Goal: Information Seeking & Learning: Learn about a topic

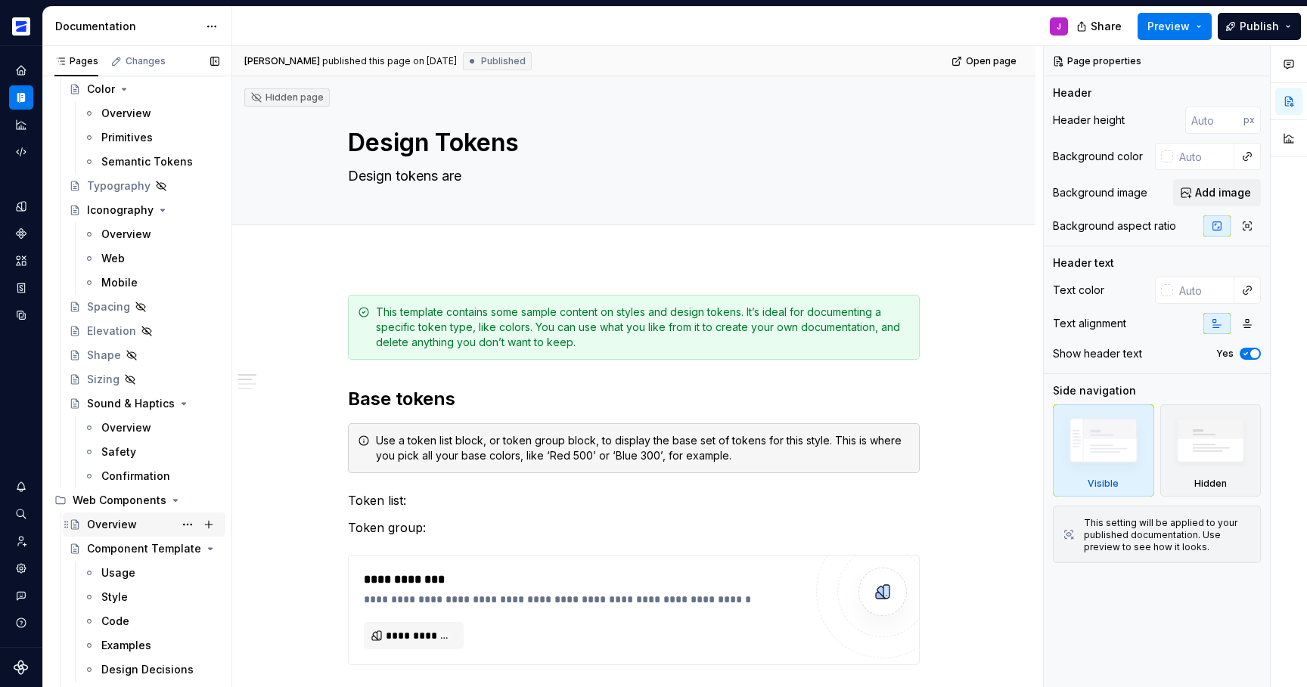
scroll to position [375, 0]
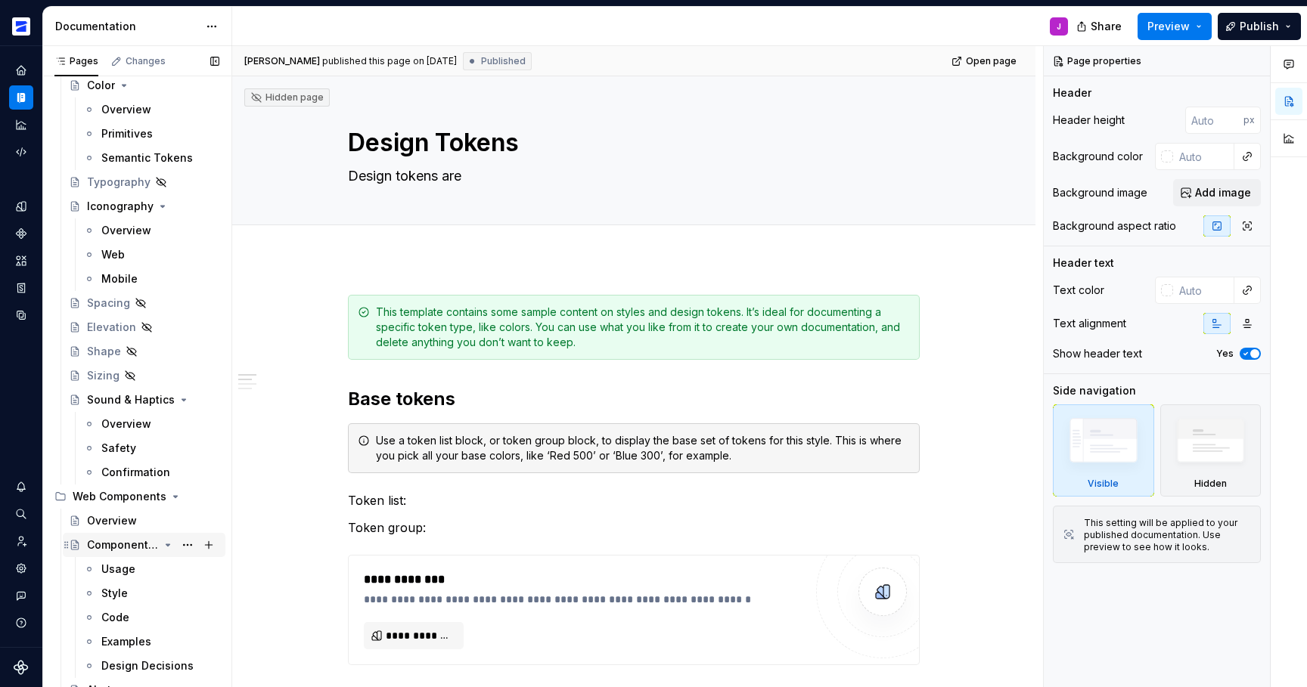
click at [135, 542] on div "Component Template" at bounding box center [123, 545] width 72 height 15
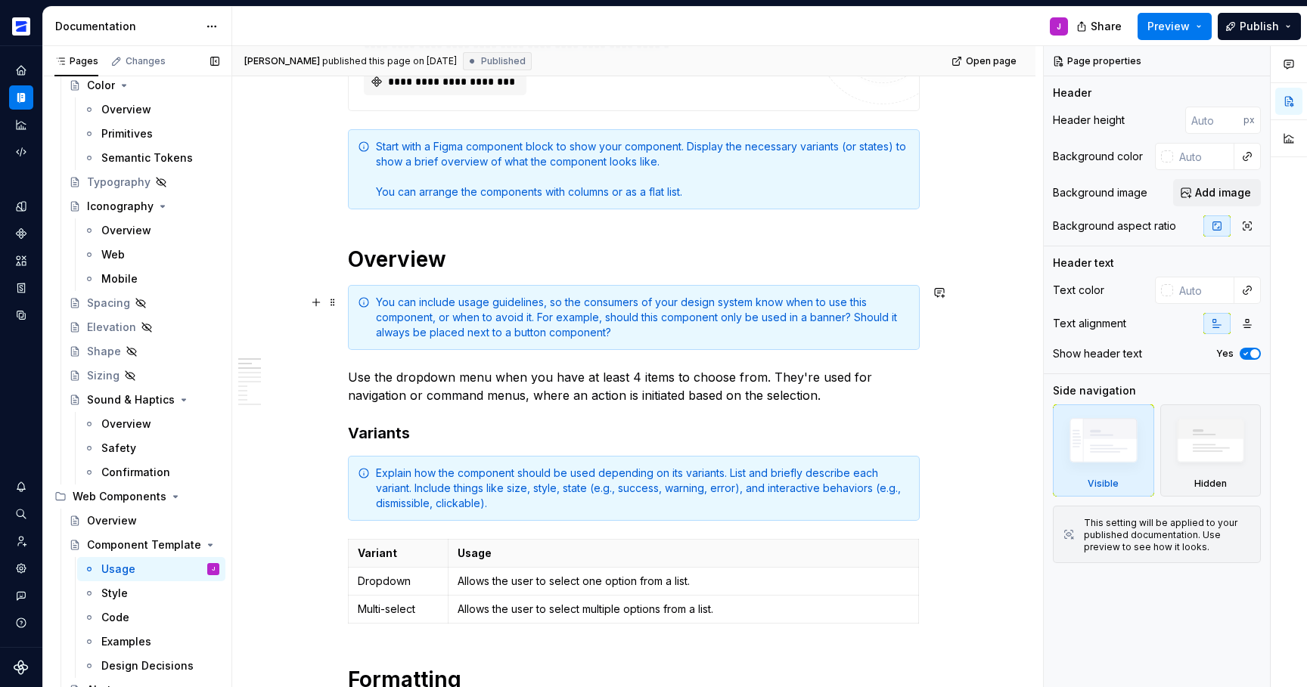
scroll to position [442, 0]
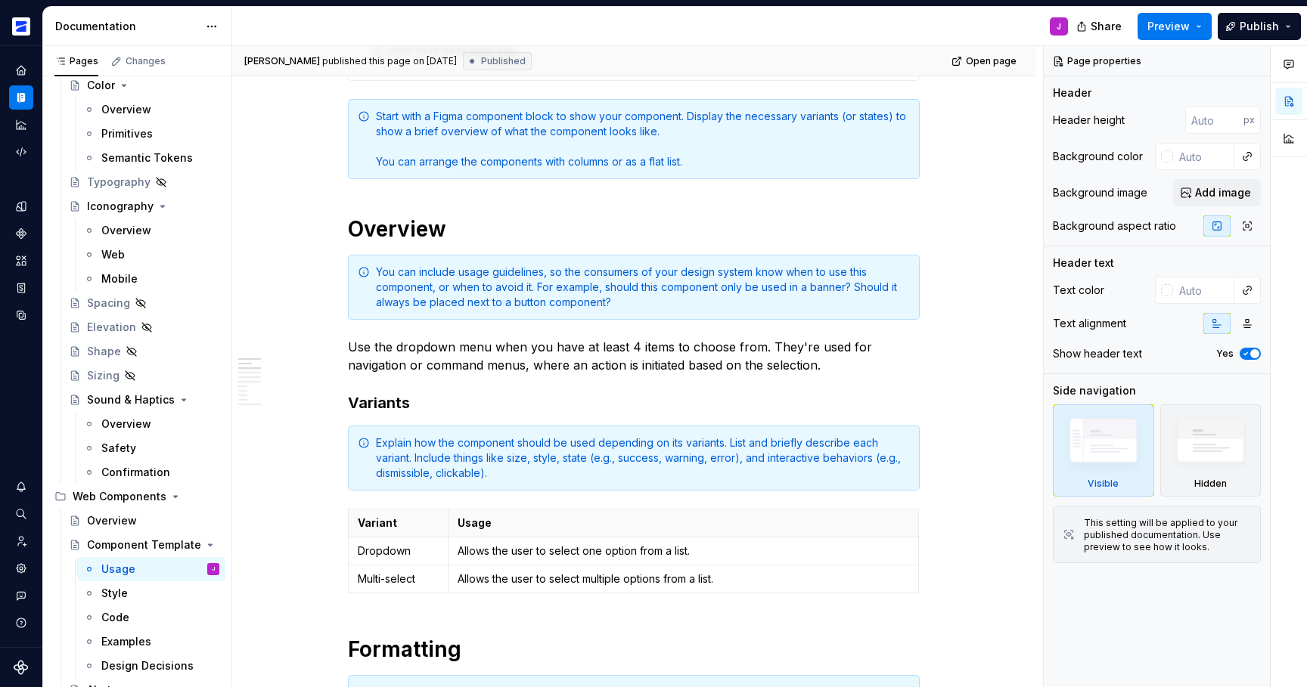
click at [495, 284] on div "You can include usage guidelines, so the consumers of your design system know w…" at bounding box center [643, 287] width 534 height 45
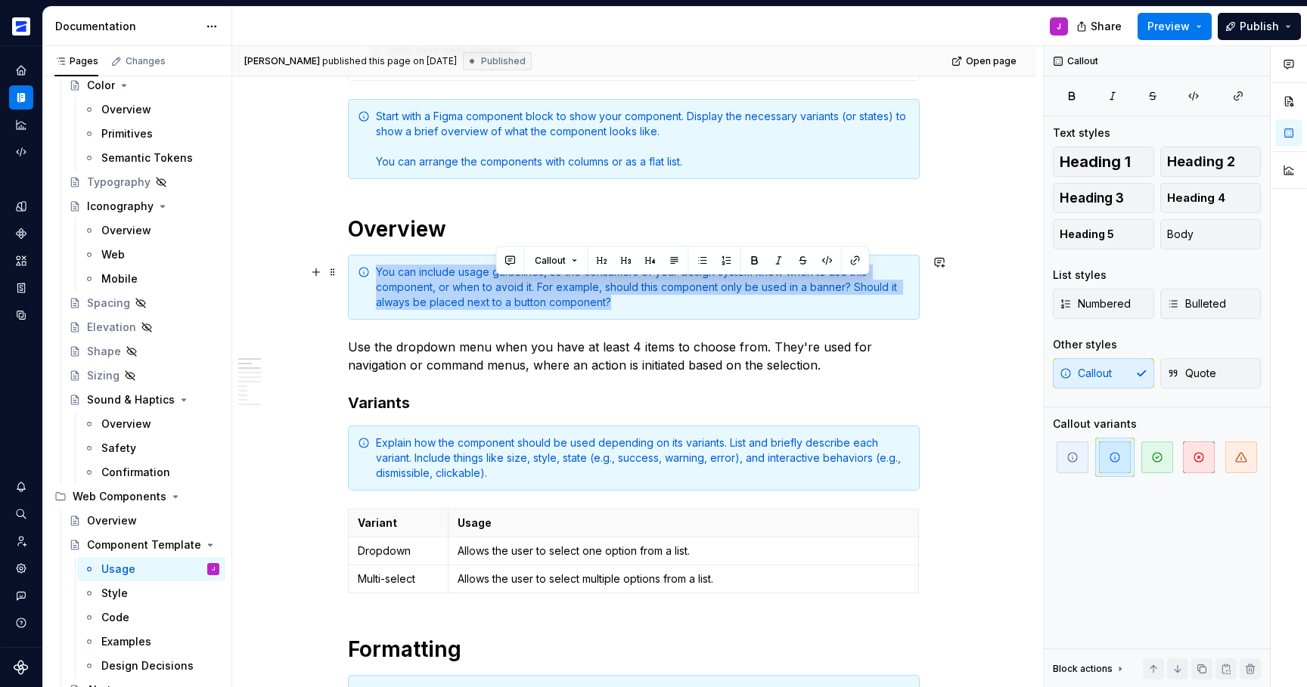
click at [495, 284] on div "You can include usage guidelines, so the consumers of your design system know w…" at bounding box center [643, 287] width 534 height 45
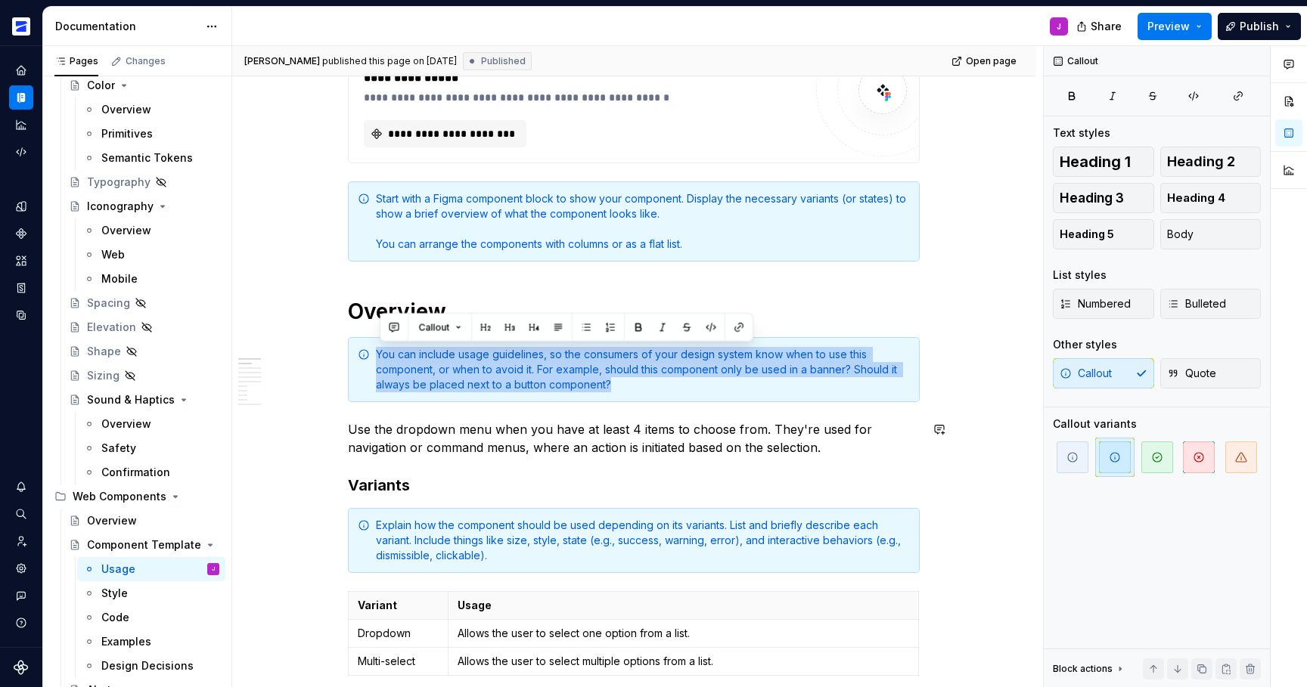
scroll to position [359, 0]
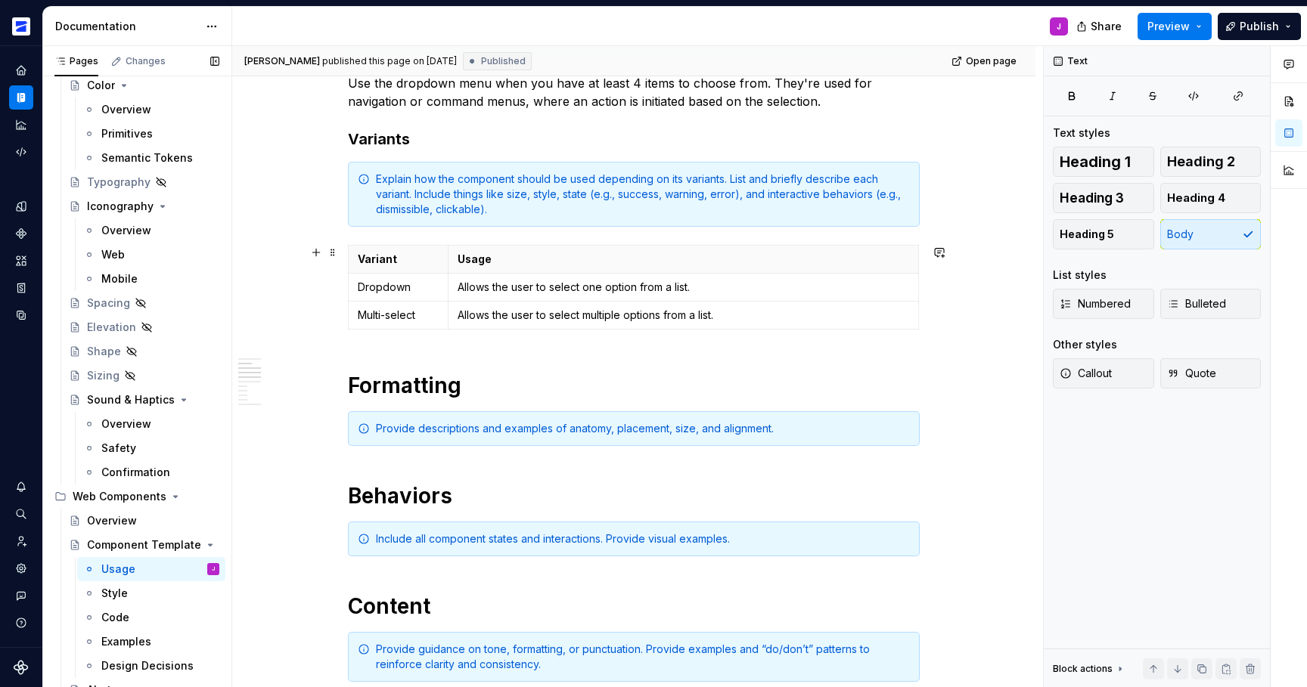
scroll to position [707, 0]
click at [424, 203] on div "Explain how the component should be used depending on its variants. List and br…" at bounding box center [643, 192] width 534 height 45
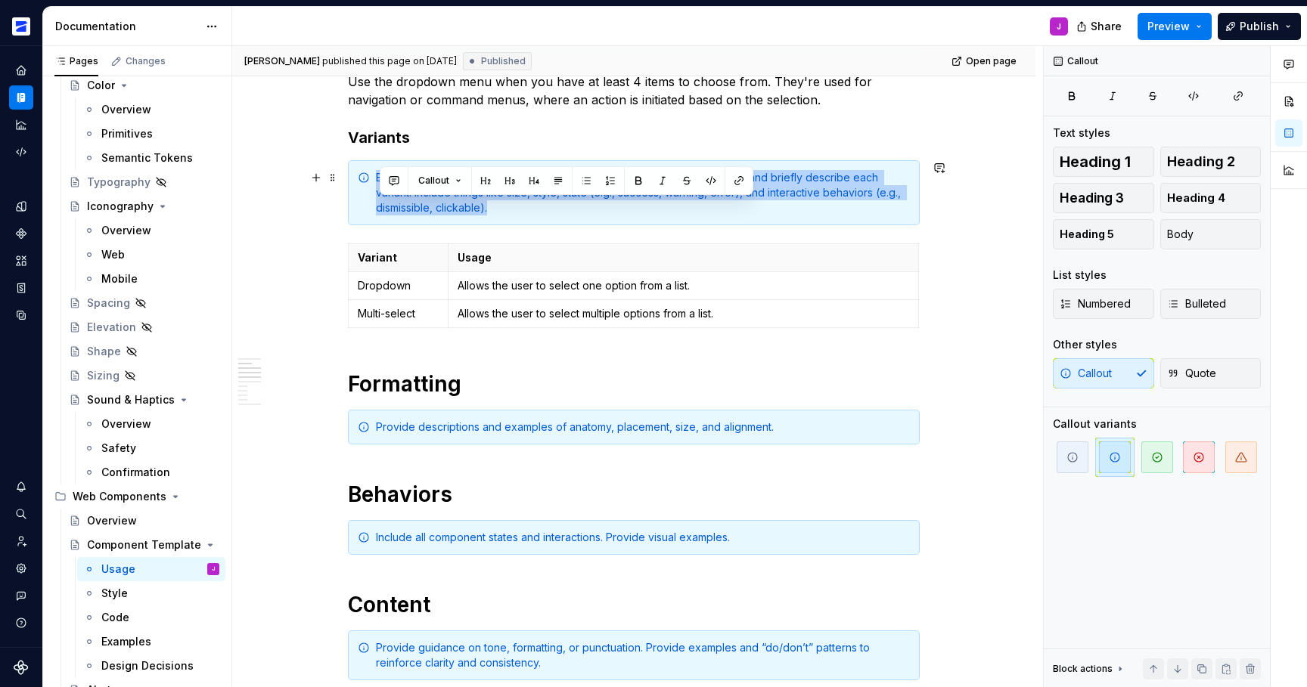
click at [424, 203] on div "Explain how the component should be used depending on its variants. List and br…" at bounding box center [643, 192] width 534 height 45
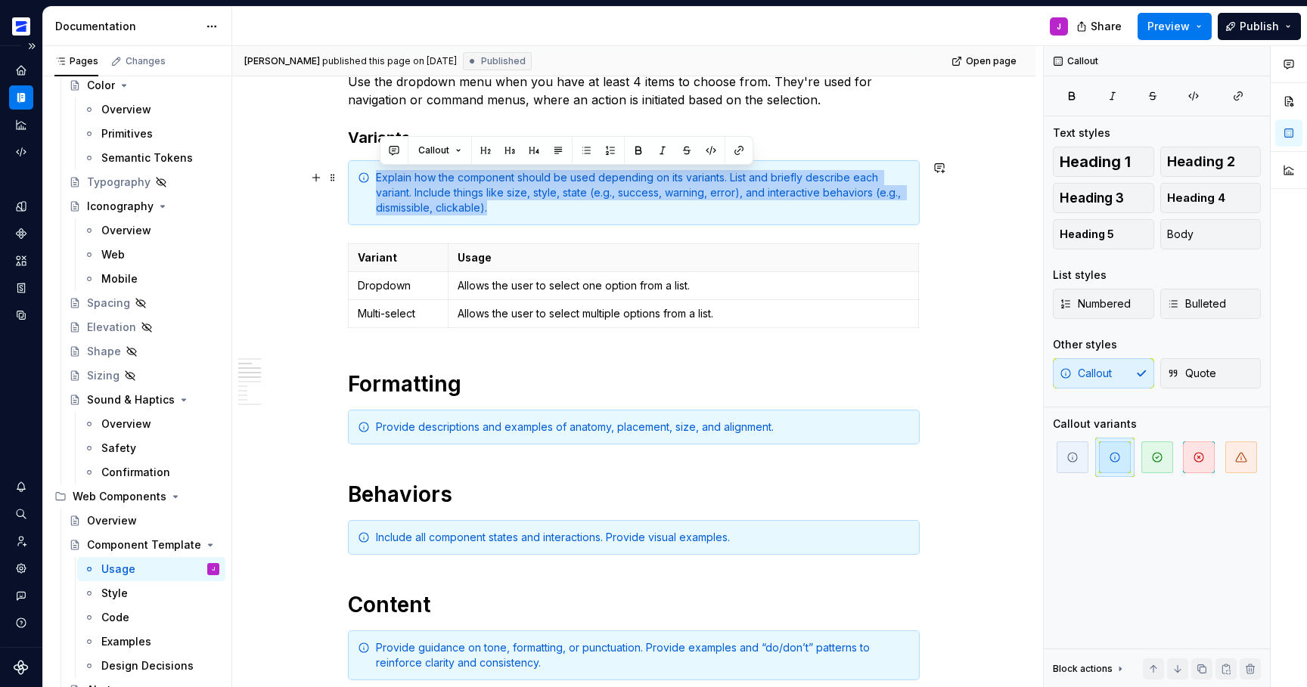
copy div "Explain how the component should be used depending on its variants. List and br…"
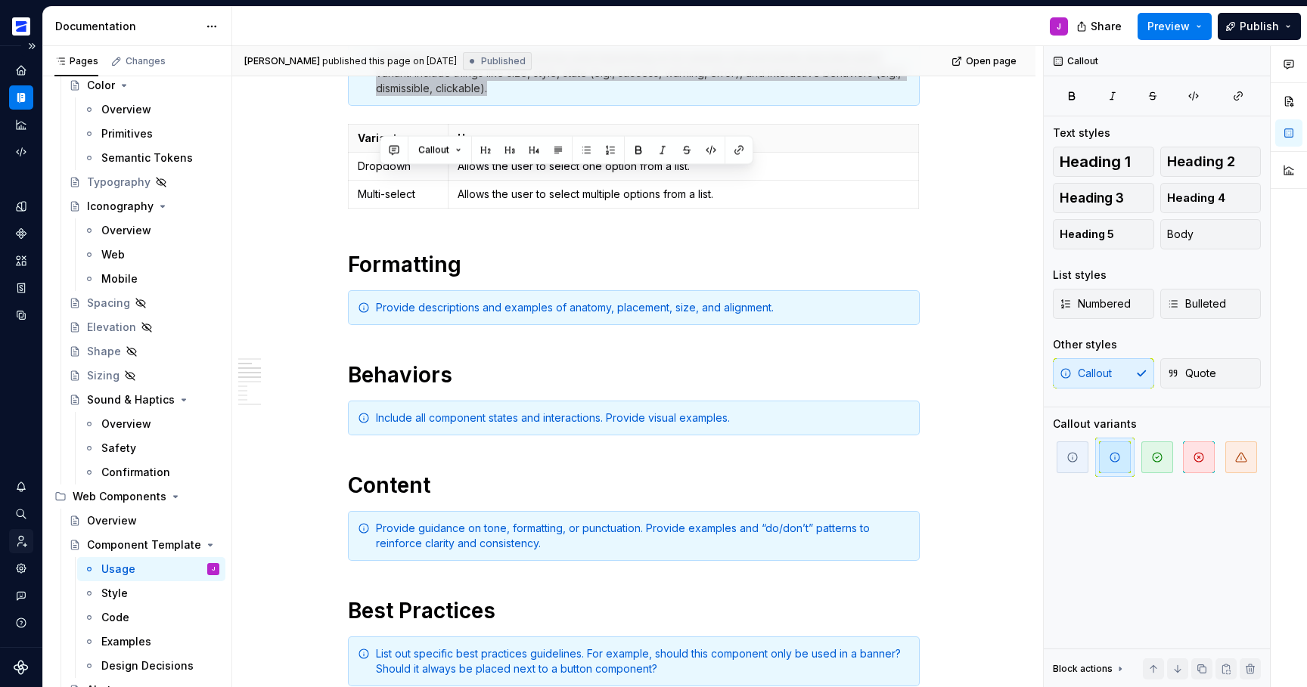
scroll to position [838, 0]
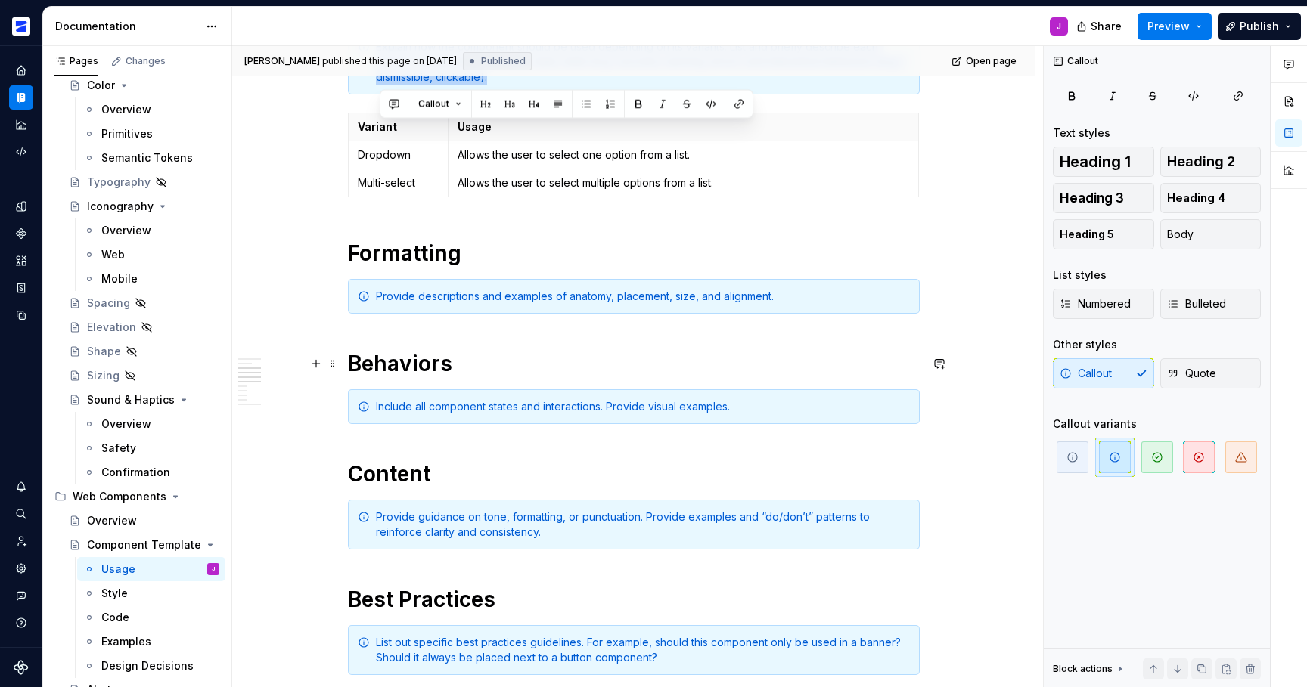
click at [402, 248] on h1 "Formatting" at bounding box center [634, 253] width 572 height 27
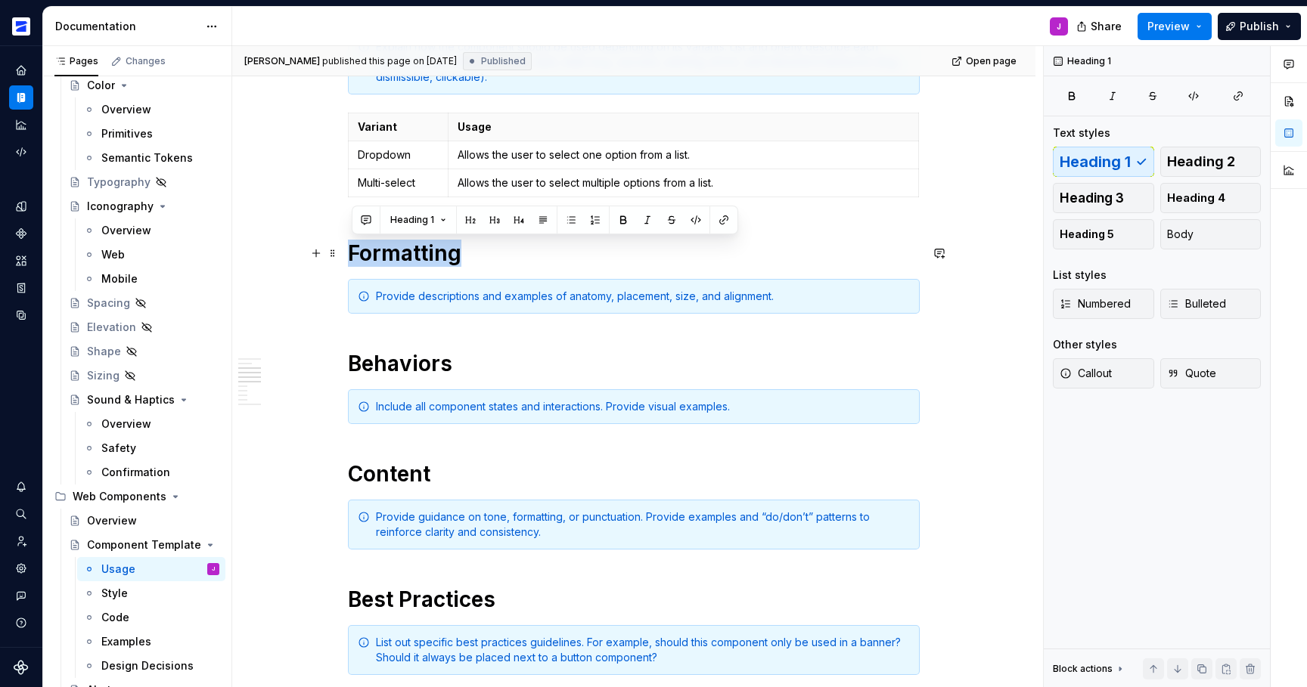
click at [402, 248] on h1 "Formatting" at bounding box center [634, 253] width 572 height 27
copy h1 "Formatting"
click at [504, 289] on div "Provide descriptions and examples of anatomy, placement, size, and alignment." at bounding box center [643, 296] width 534 height 15
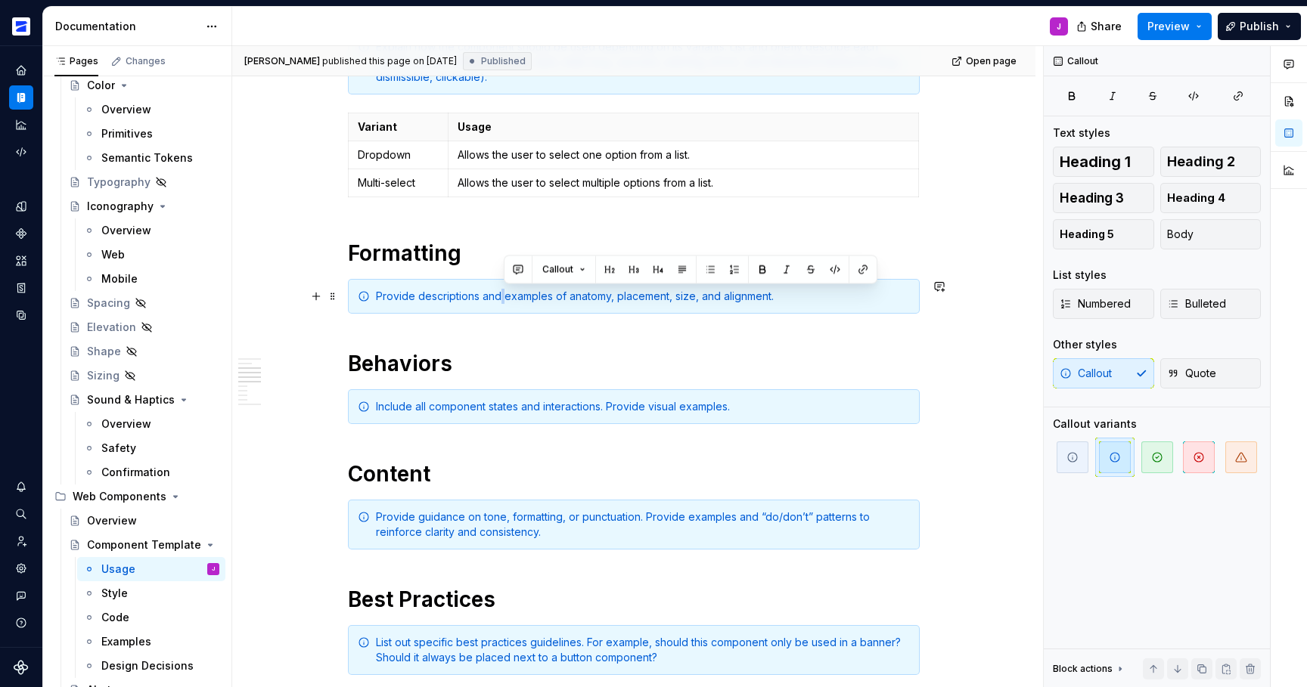
click at [504, 289] on div "Provide descriptions and examples of anatomy, placement, size, and alignment." at bounding box center [643, 296] width 534 height 15
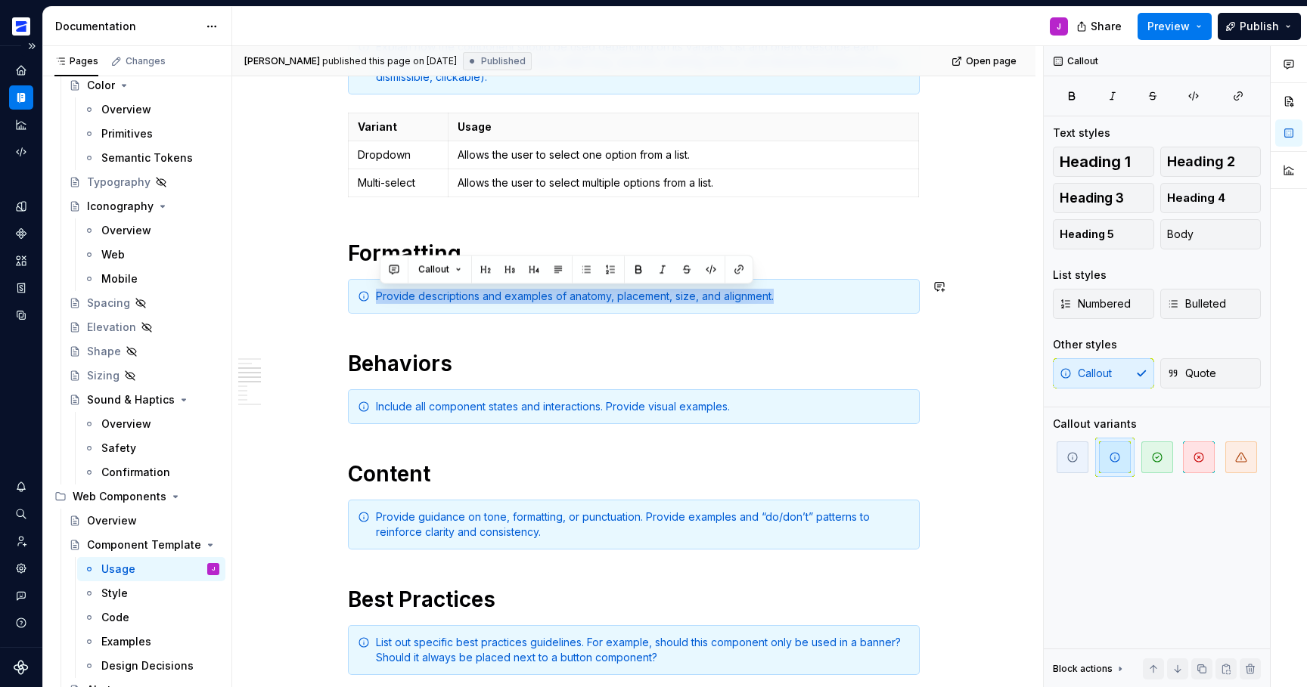
copy div "Provide descriptions and examples of anatomy, placement, size, and alignment."
click at [529, 399] on div "Include all component states and interactions. Provide visual examples." at bounding box center [643, 406] width 534 height 15
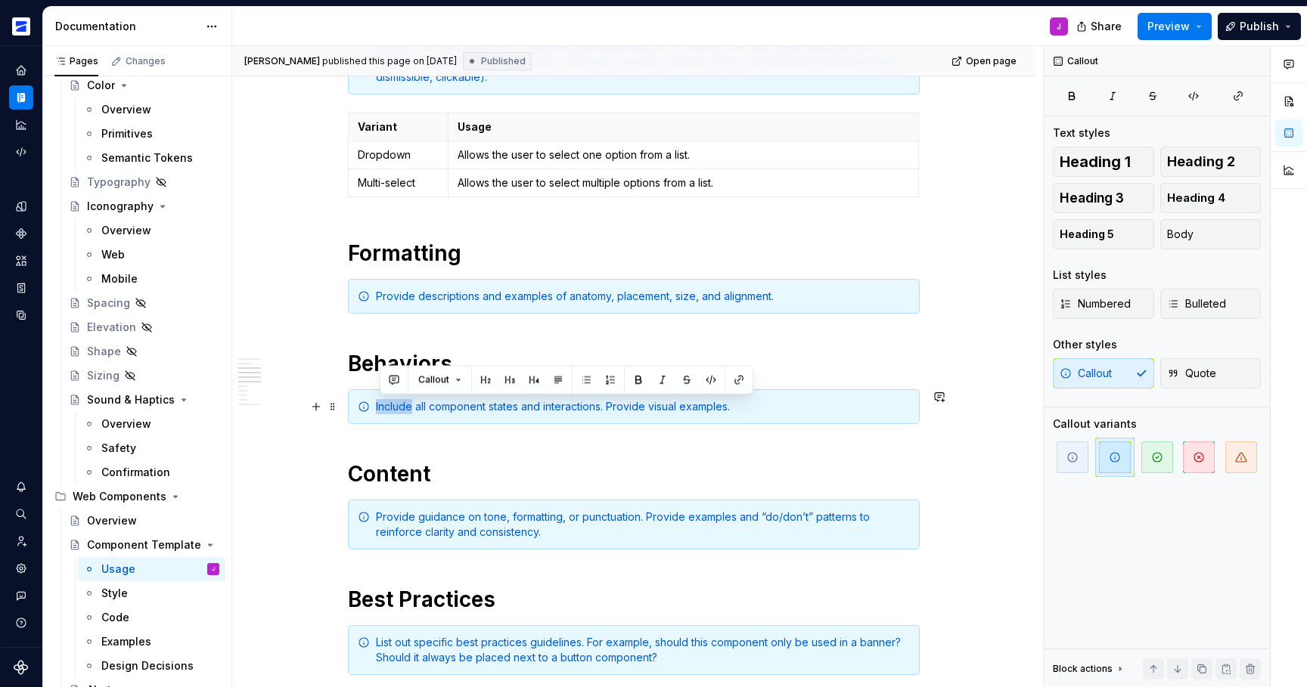
click at [529, 399] on div "Include all component states and interactions. Provide visual examples." at bounding box center [643, 406] width 534 height 15
click at [516, 405] on div "Include all component states and interactions. Provide visual examples." at bounding box center [643, 406] width 534 height 15
copy div "Include all component states and interactions. Provide visual examples."
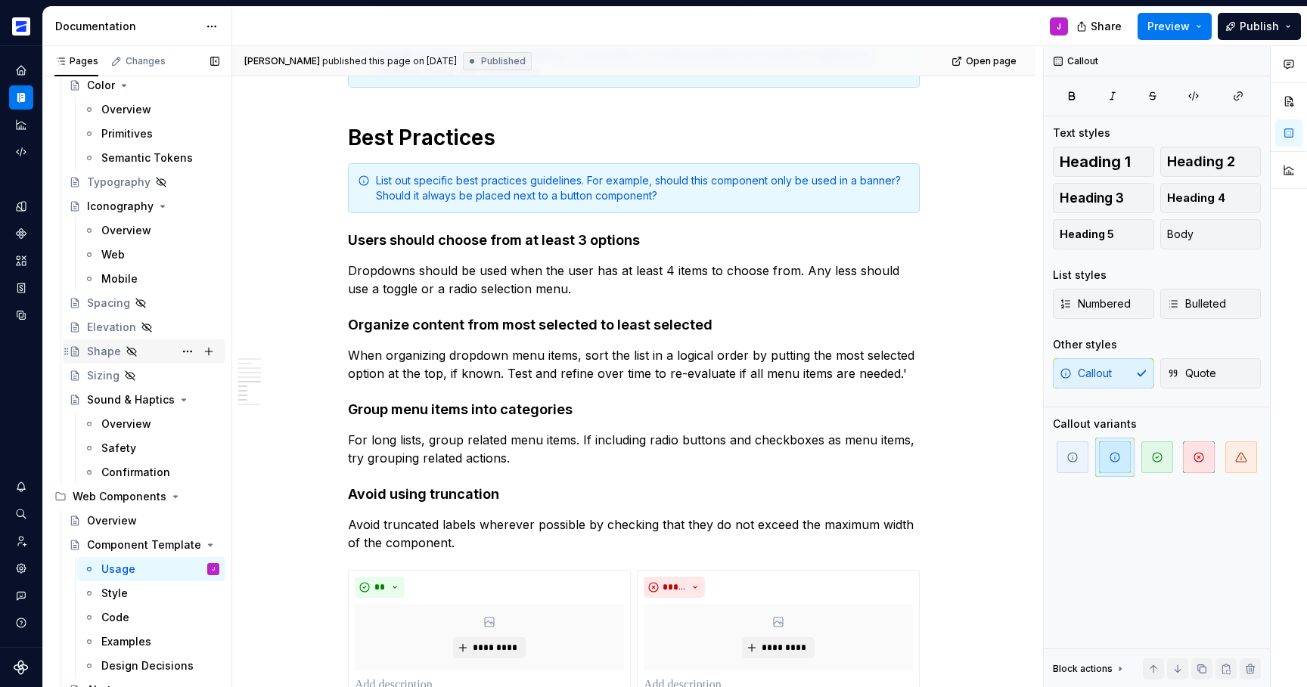
scroll to position [1297, 0]
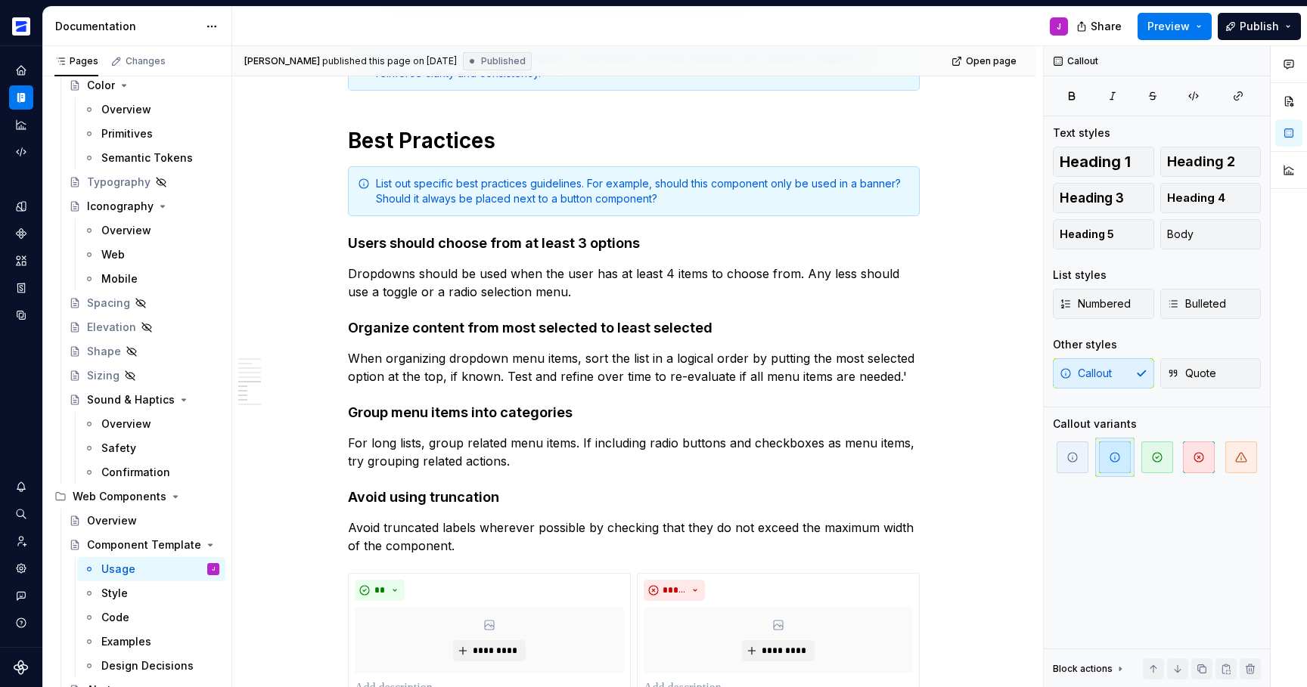
click at [473, 190] on div "List out specific best practices guidelines. For example, should this component…" at bounding box center [643, 191] width 534 height 30
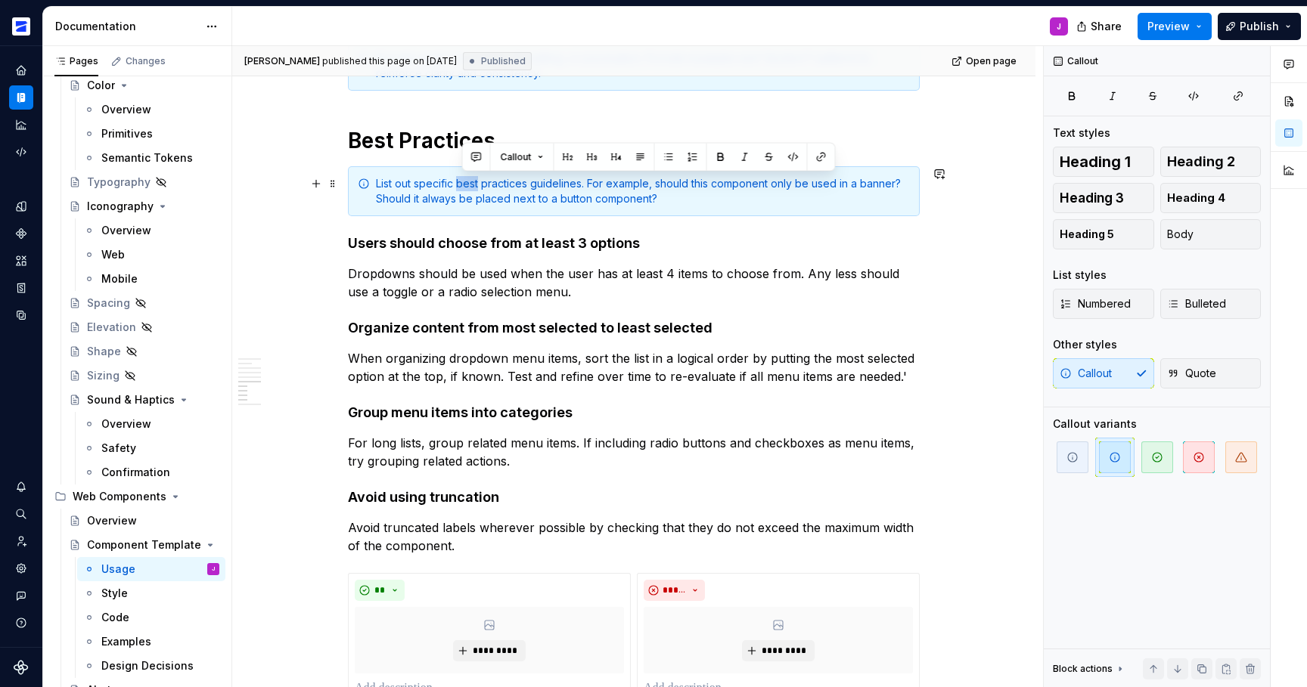
click at [473, 190] on div "List out specific best practices guidelines. For example, should this component…" at bounding box center [643, 191] width 534 height 30
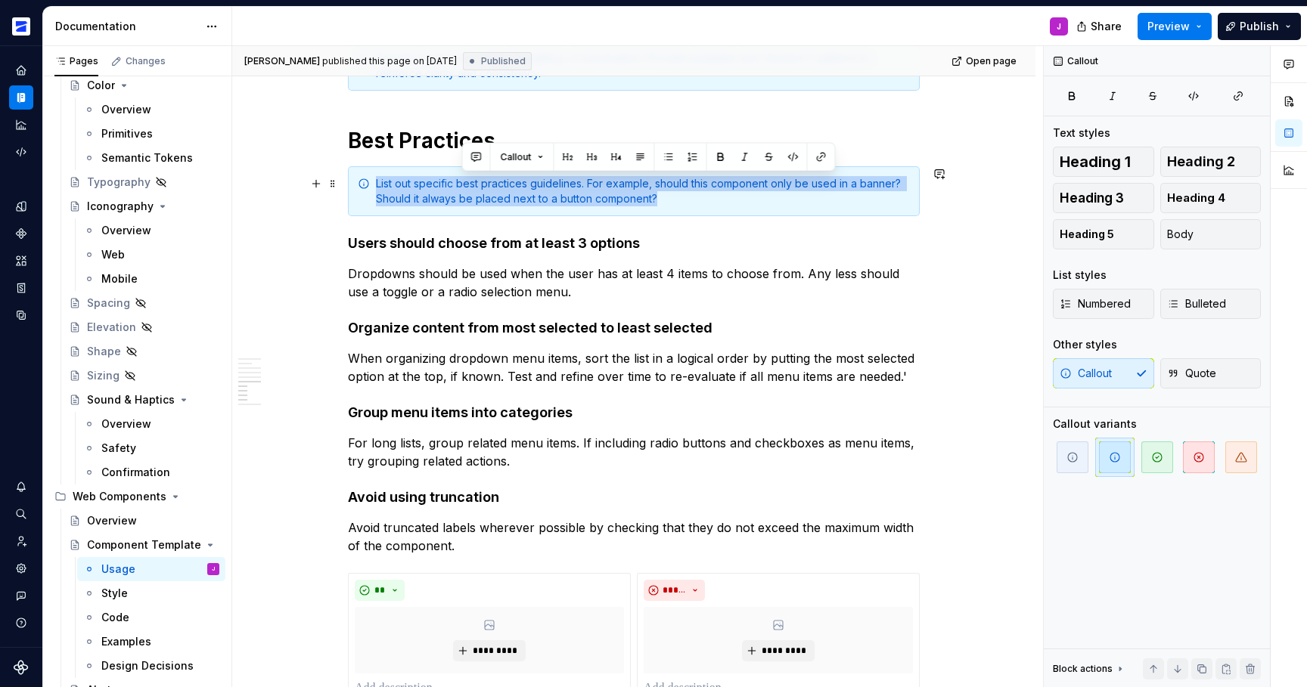
click at [473, 190] on div "List out specific best practices guidelines. For example, should this component…" at bounding box center [643, 191] width 534 height 30
copy div "List out specific best practices guidelines. For example, should this component…"
click at [463, 185] on div "List out specific best practices guidelines. For example, should this component…" at bounding box center [643, 191] width 534 height 30
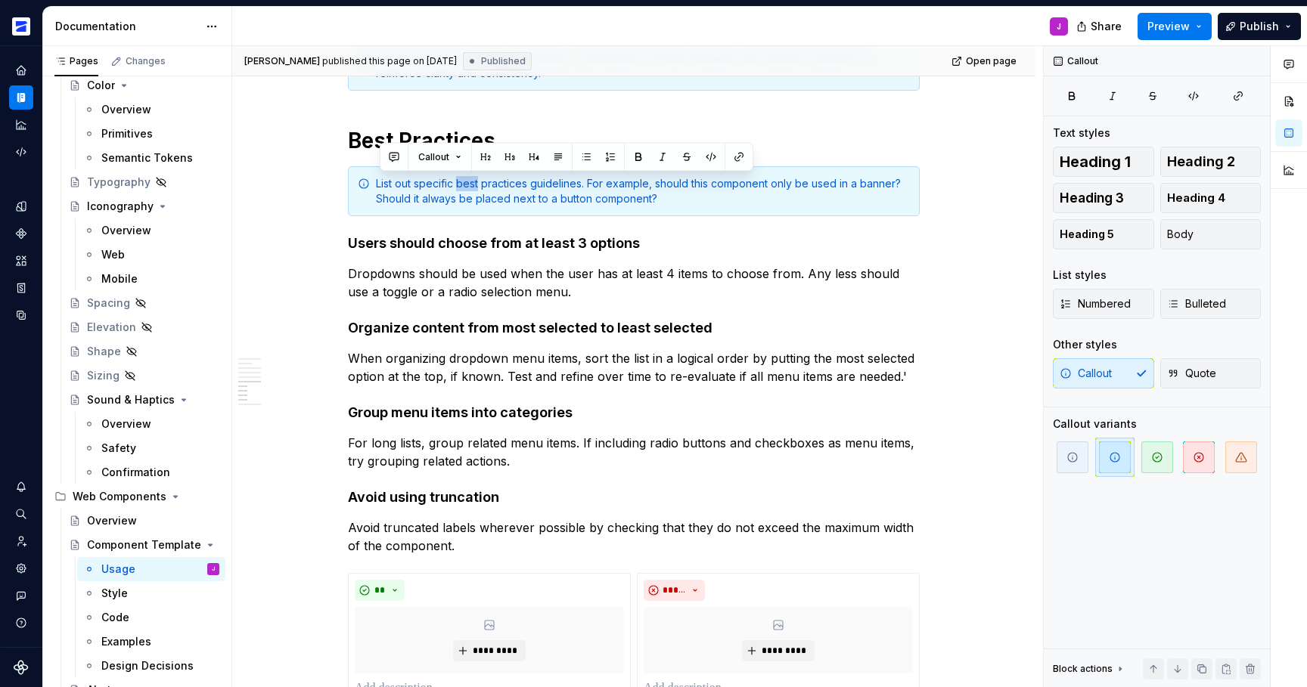
click at [463, 185] on div "List out specific best practices guidelines. For example, should this component…" at bounding box center [643, 191] width 534 height 30
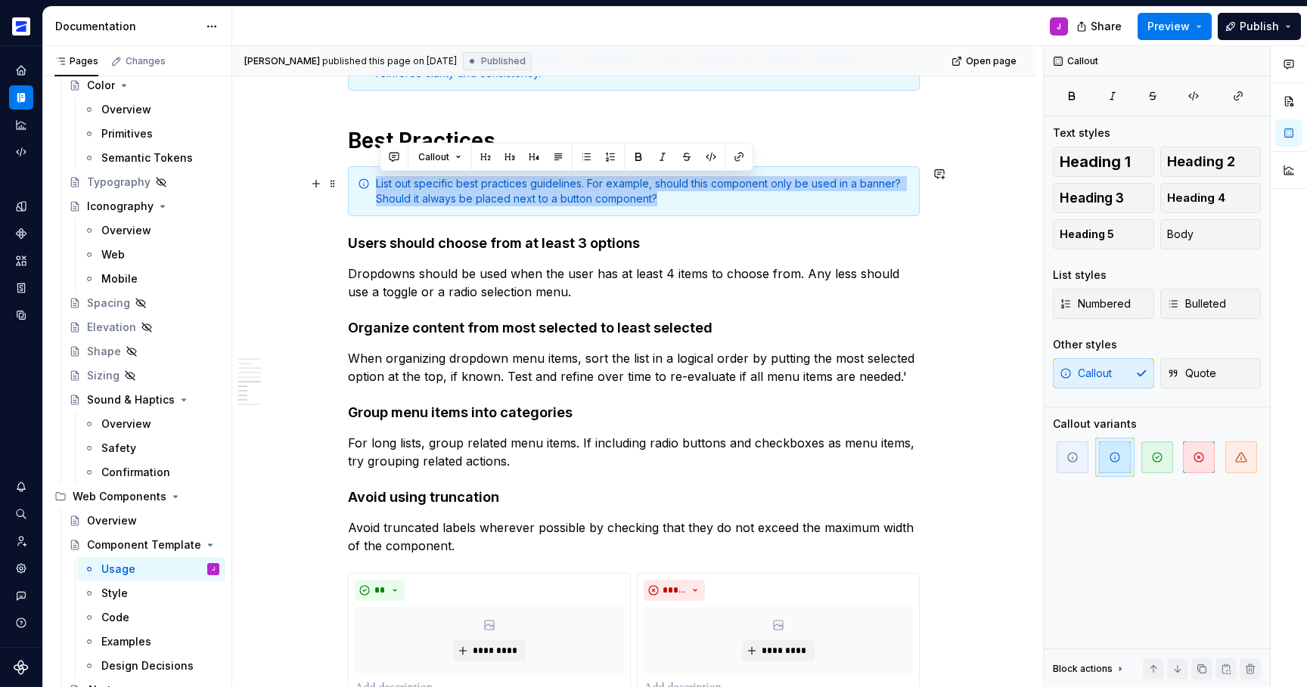
click at [463, 185] on div "List out specific best practices guidelines. For example, should this component…" at bounding box center [643, 191] width 534 height 30
copy div "List out specific best practices guidelines. For example, should this component…"
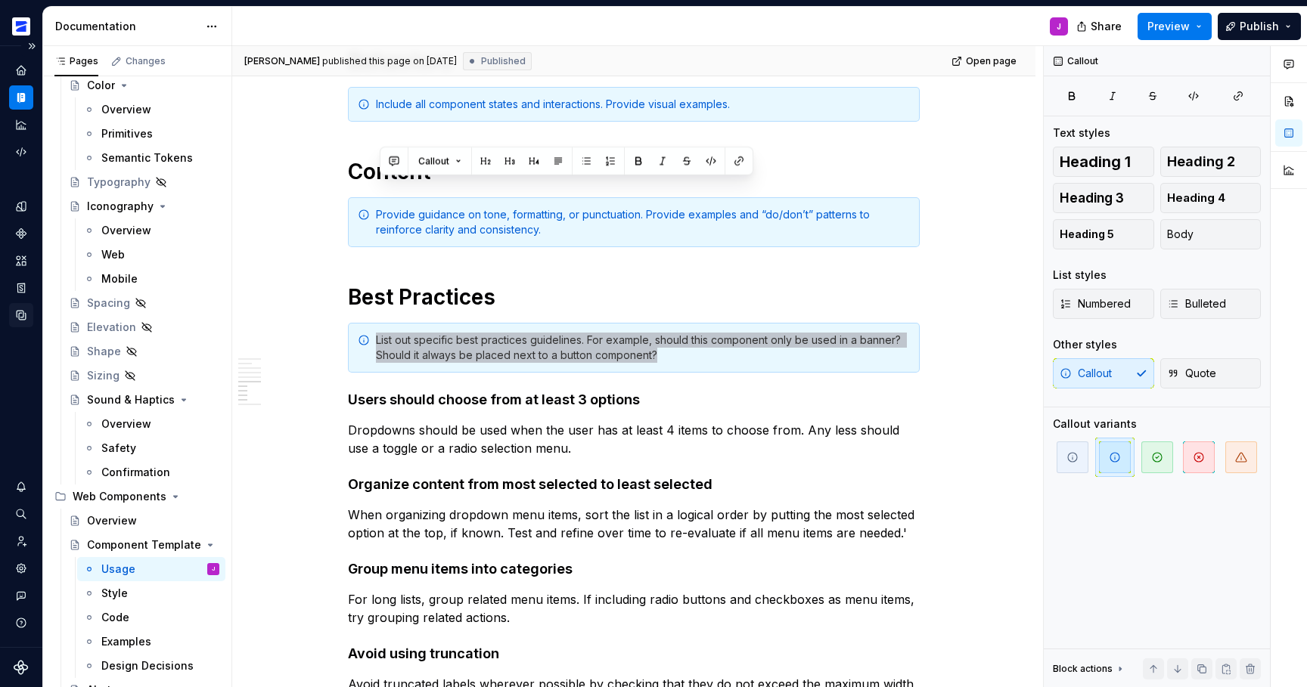
scroll to position [1130, 0]
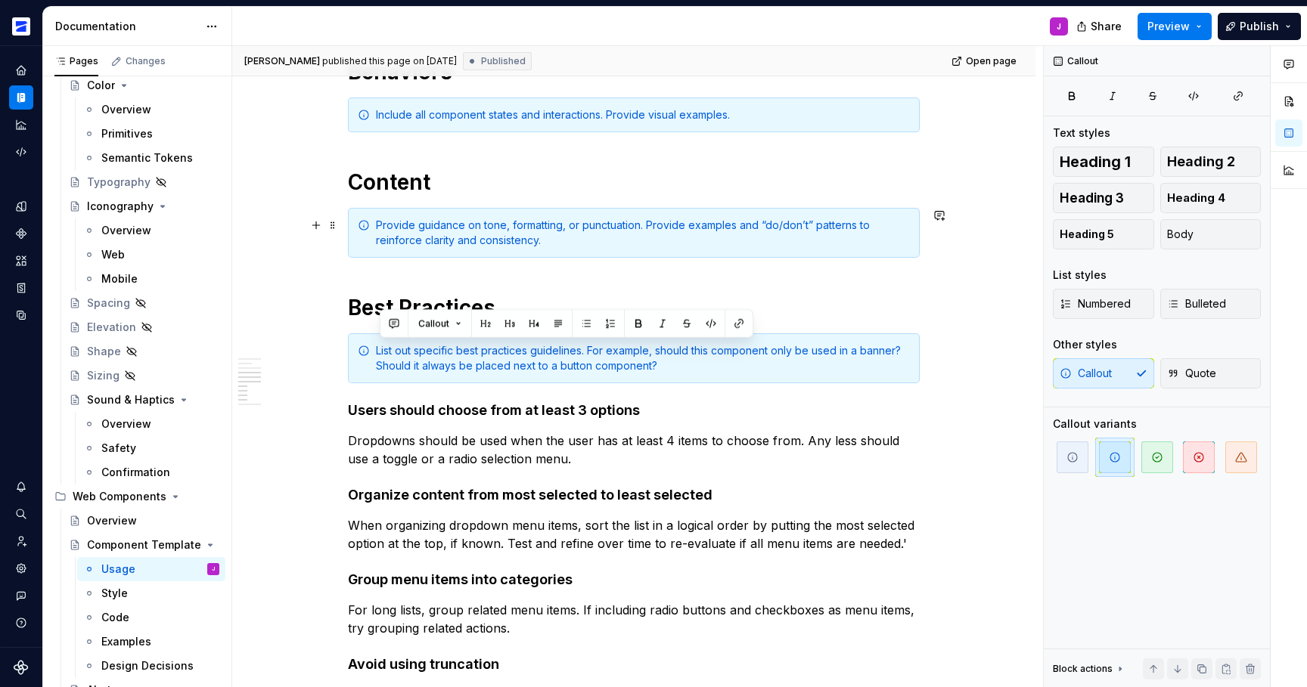
click at [470, 241] on div "Provide guidance on tone, formatting, or punctuation. Provide examples and “do/…" at bounding box center [643, 233] width 534 height 30
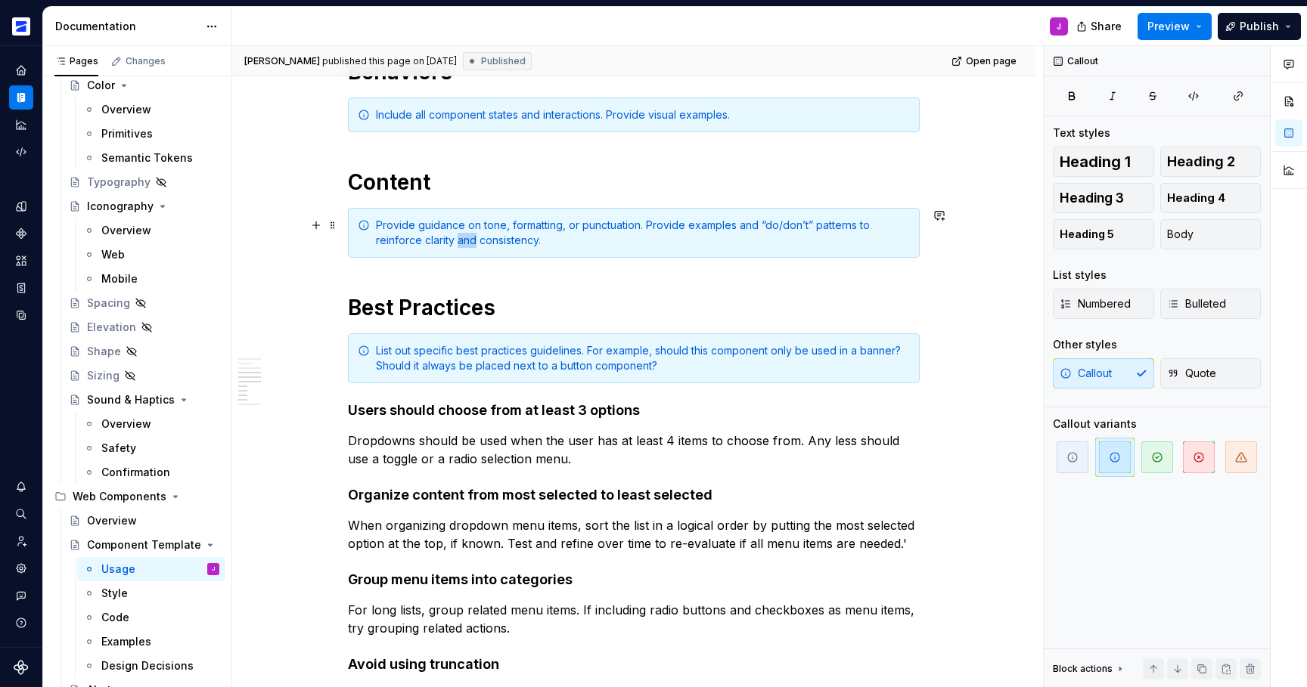
click at [470, 241] on div "Provide guidance on tone, formatting, or punctuation. Provide examples and “do/…" at bounding box center [643, 233] width 534 height 30
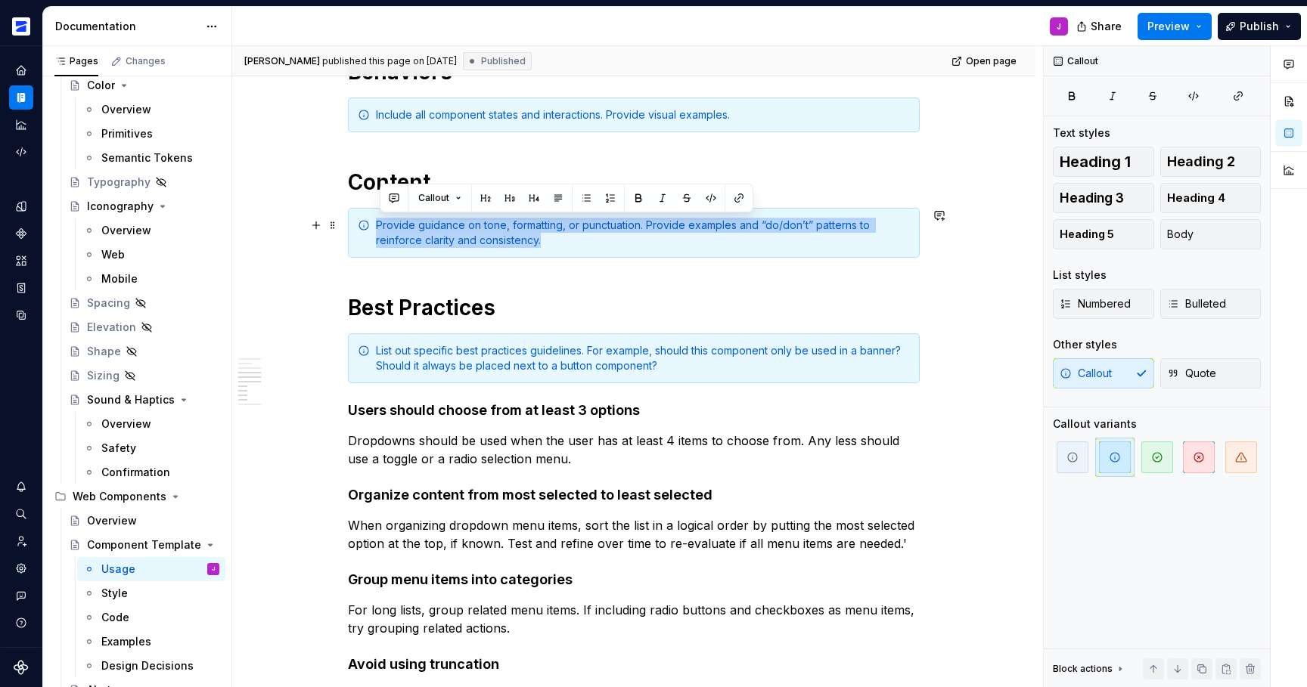
click at [470, 241] on div "Provide guidance on tone, formatting, or punctuation. Provide examples and “do/…" at bounding box center [643, 233] width 534 height 30
copy div "Provide guidance on tone, formatting, or punctuation. Provide examples and “do/…"
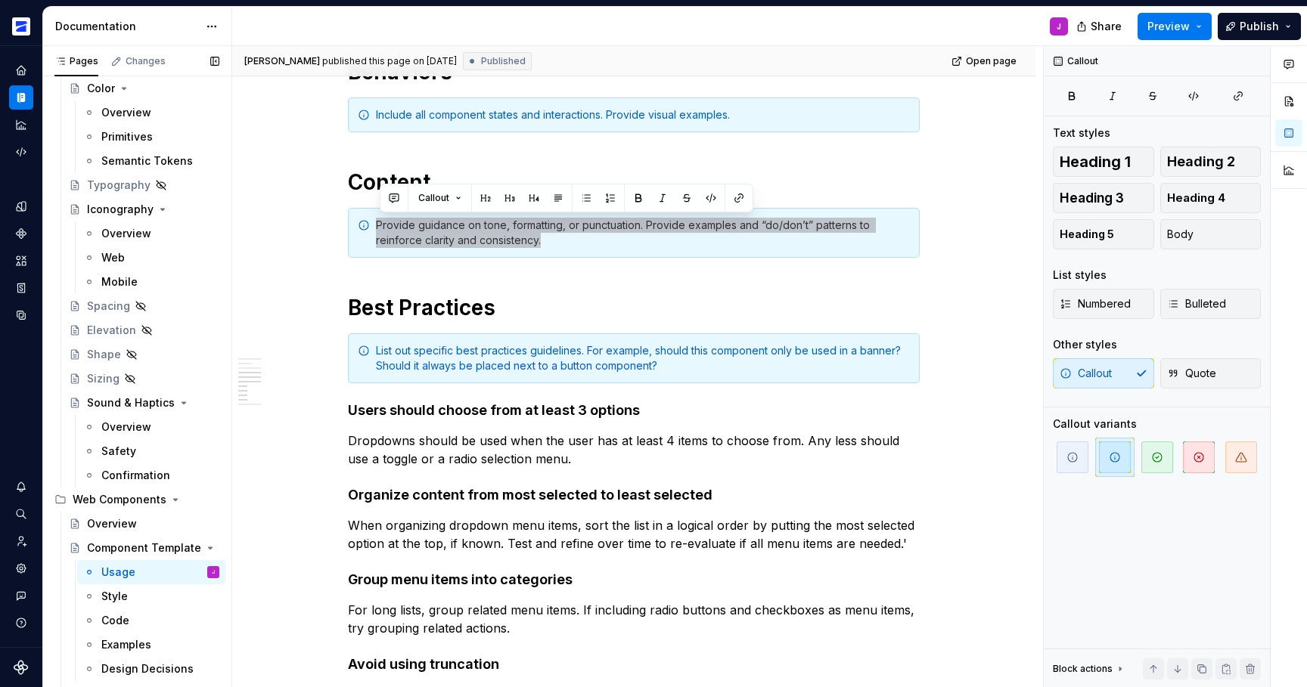
scroll to position [1127, 0]
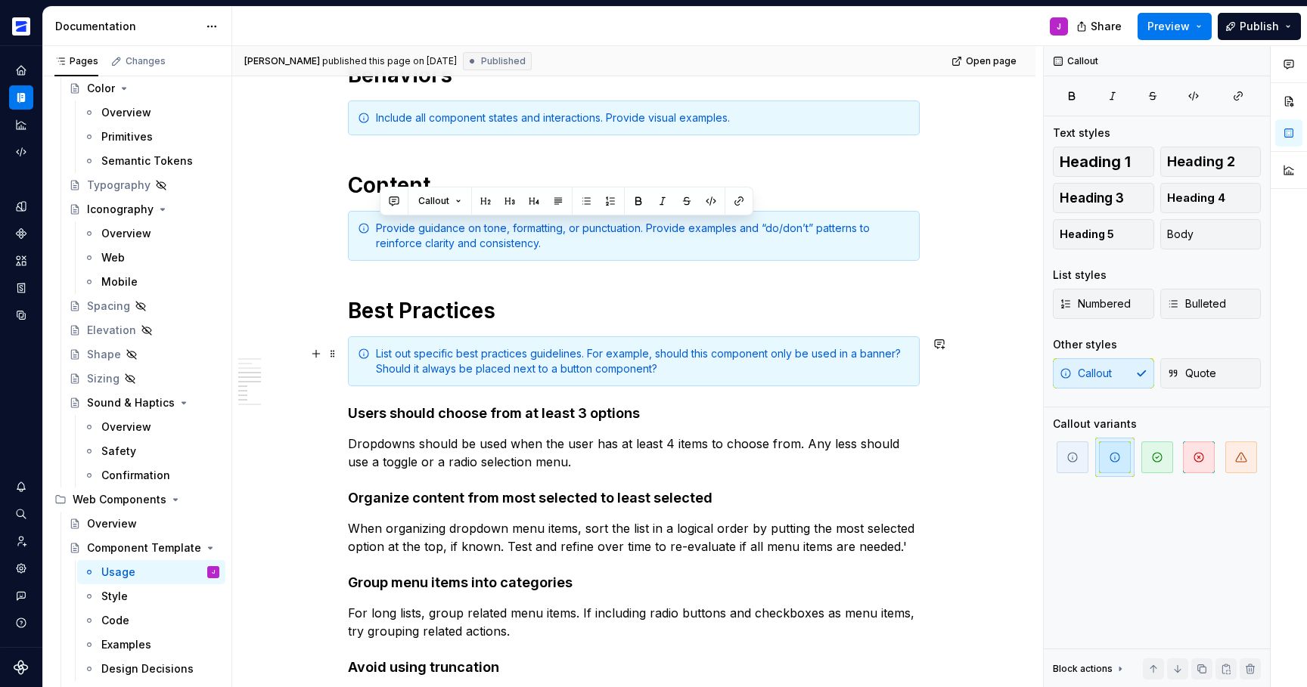
click at [370, 365] on div "List out specific best practices guidelines. For example, should this component…" at bounding box center [634, 362] width 572 height 50
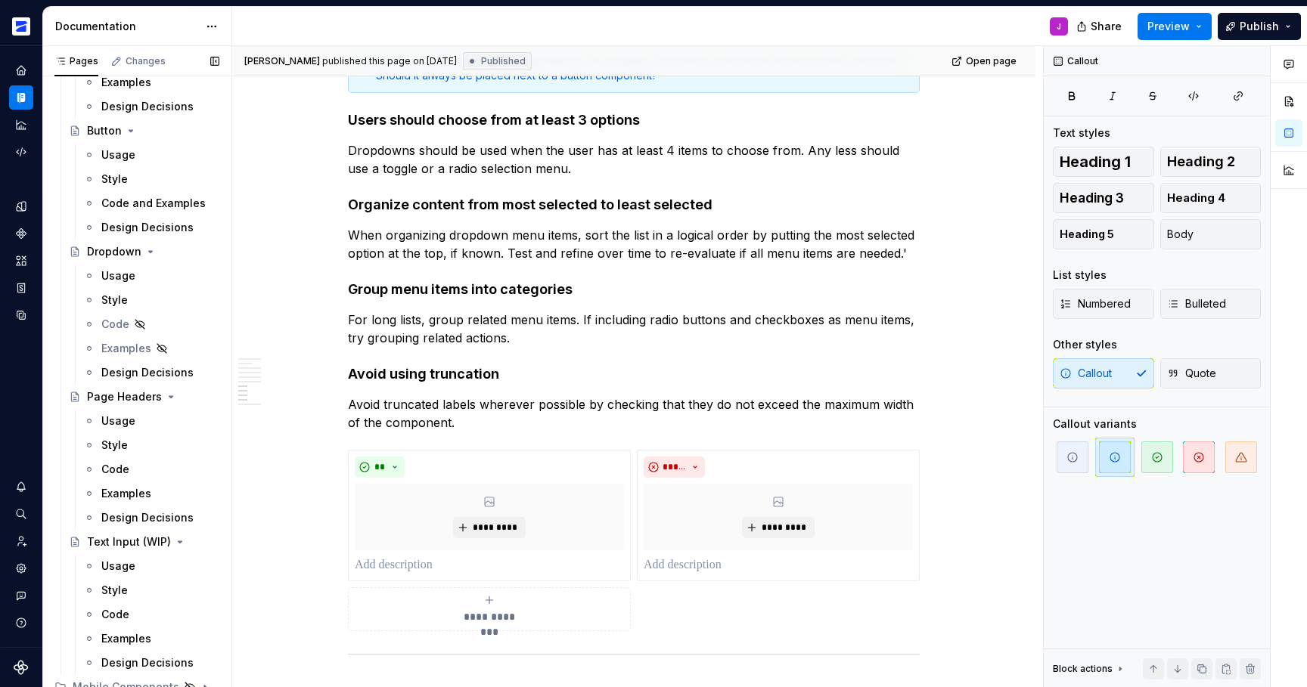
scroll to position [1085, 0]
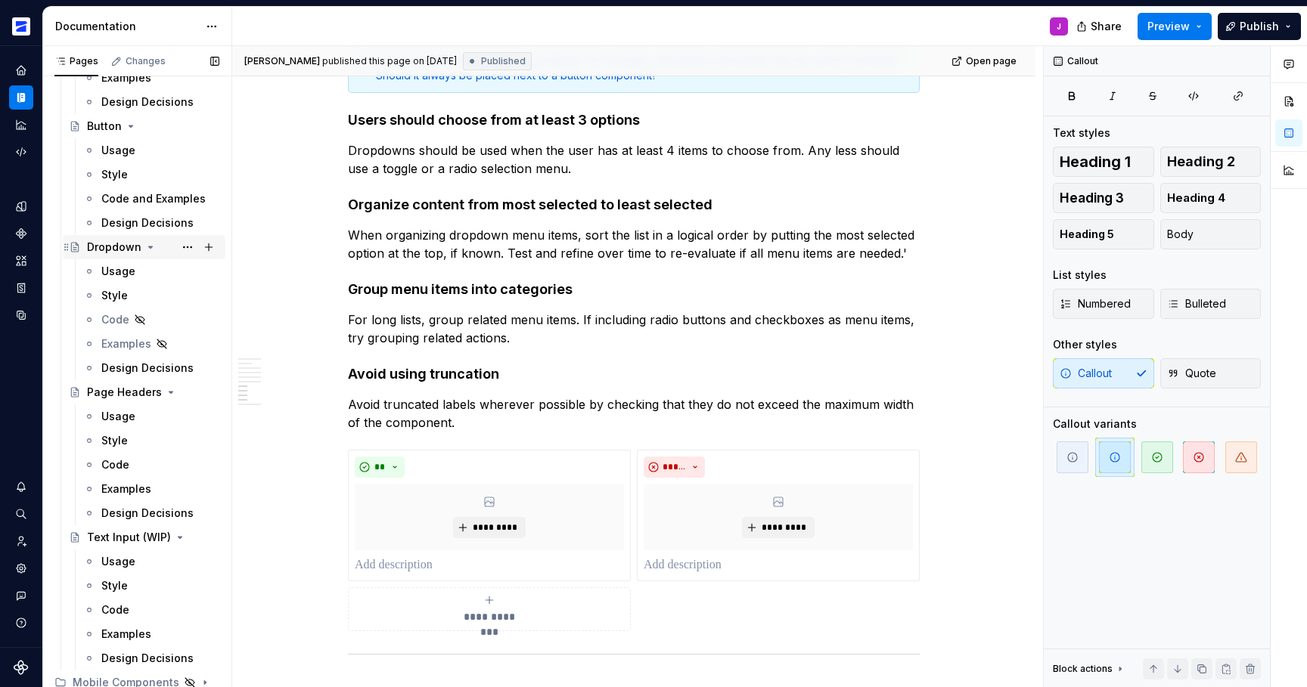
click at [124, 247] on div "Dropdown" at bounding box center [114, 247] width 54 height 15
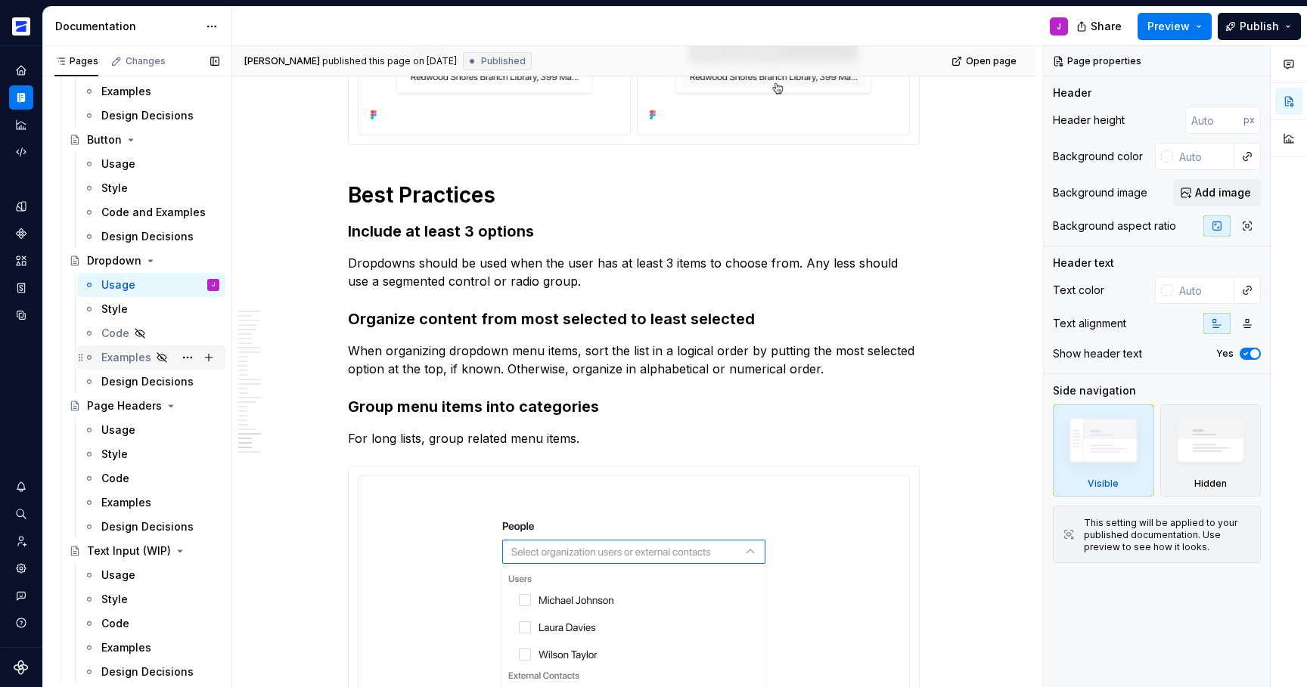
scroll to position [936, 0]
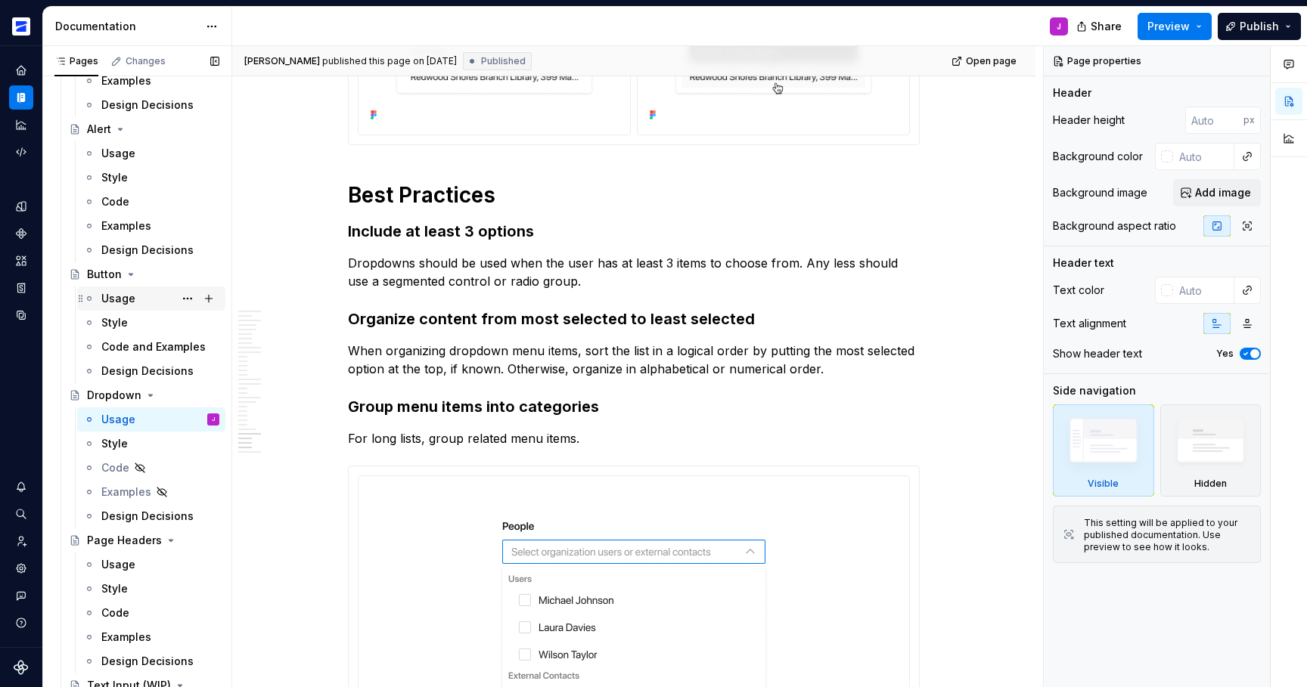
click at [125, 303] on div "Usage" at bounding box center [118, 298] width 34 height 15
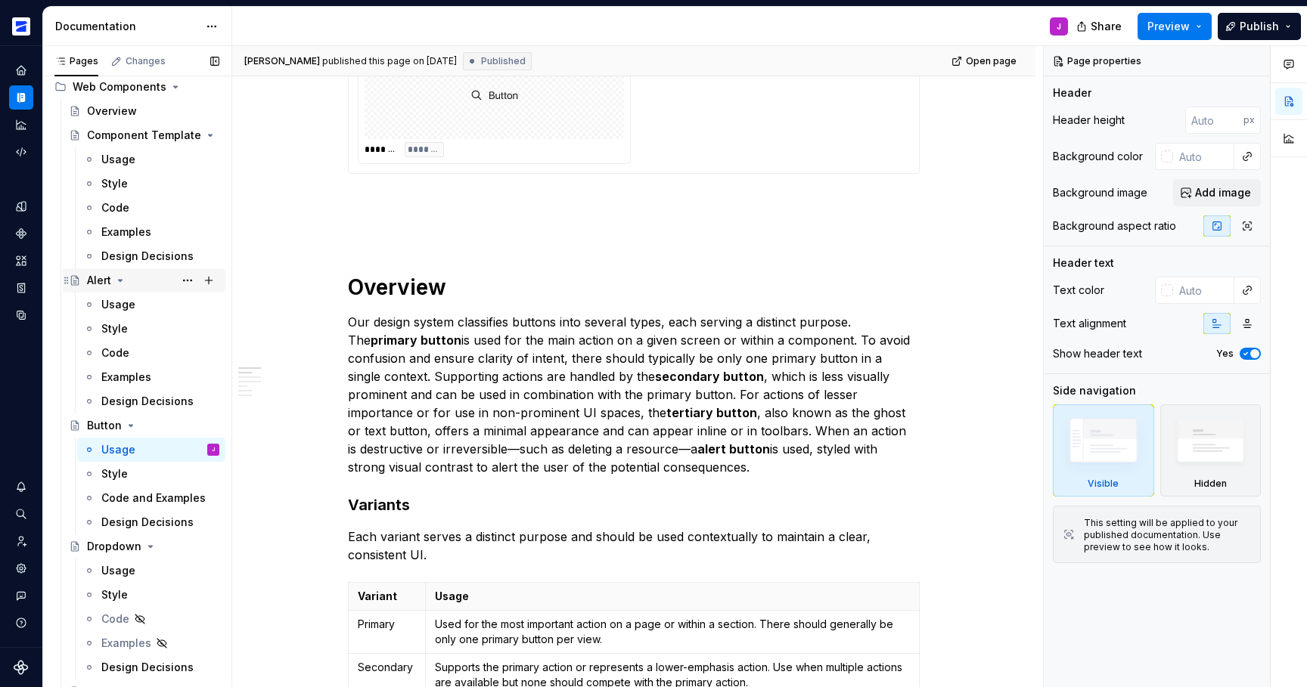
scroll to position [781, 0]
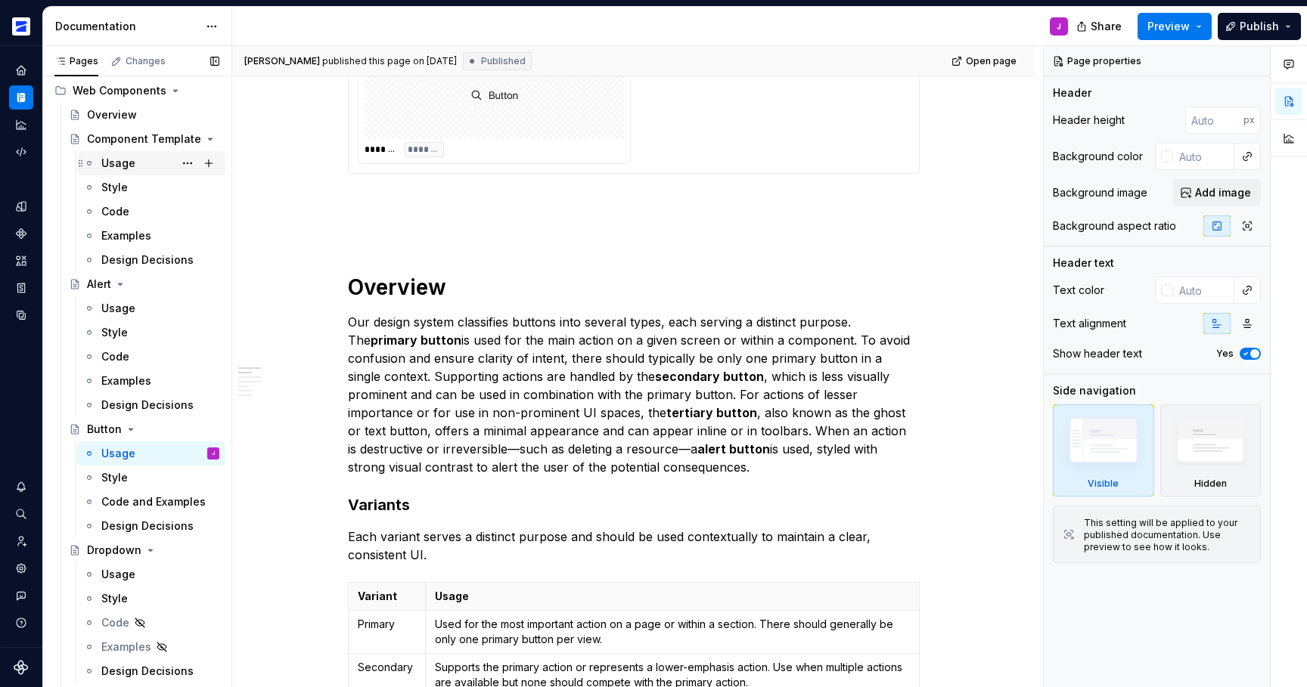
click at [120, 165] on div "Usage" at bounding box center [118, 163] width 34 height 15
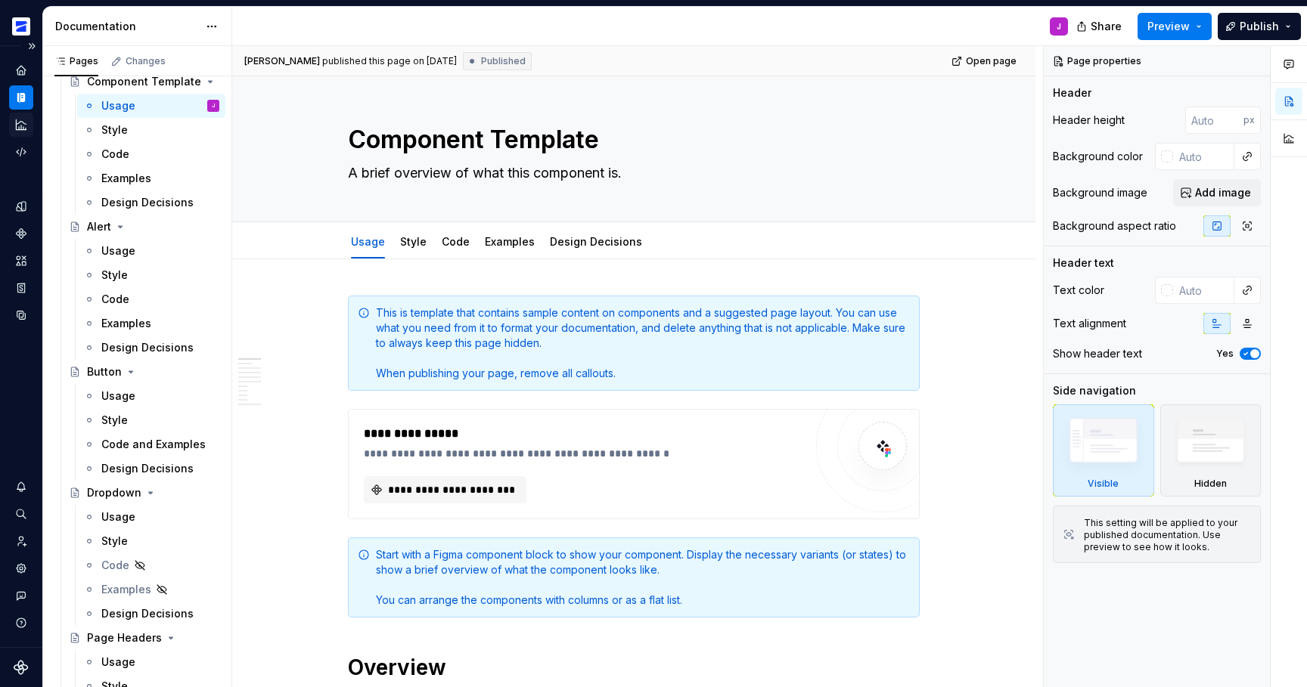
scroll to position [870, 0]
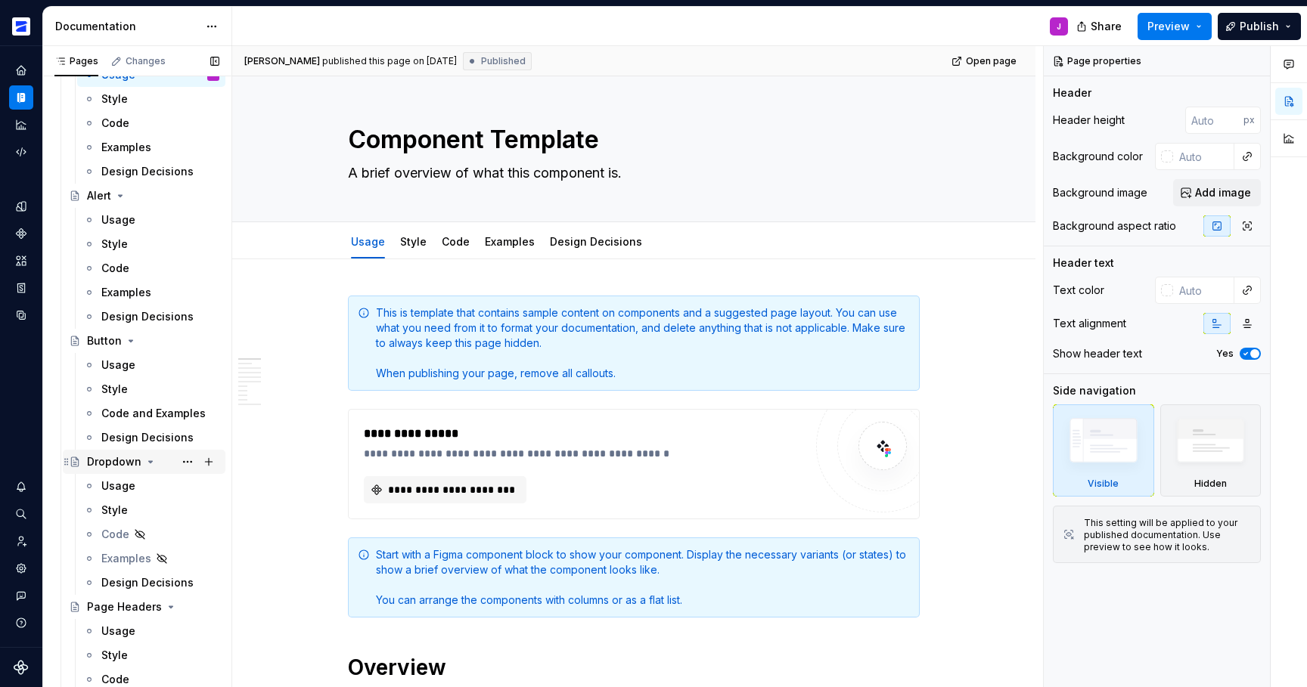
click at [107, 458] on div "Dropdown" at bounding box center [114, 462] width 54 height 15
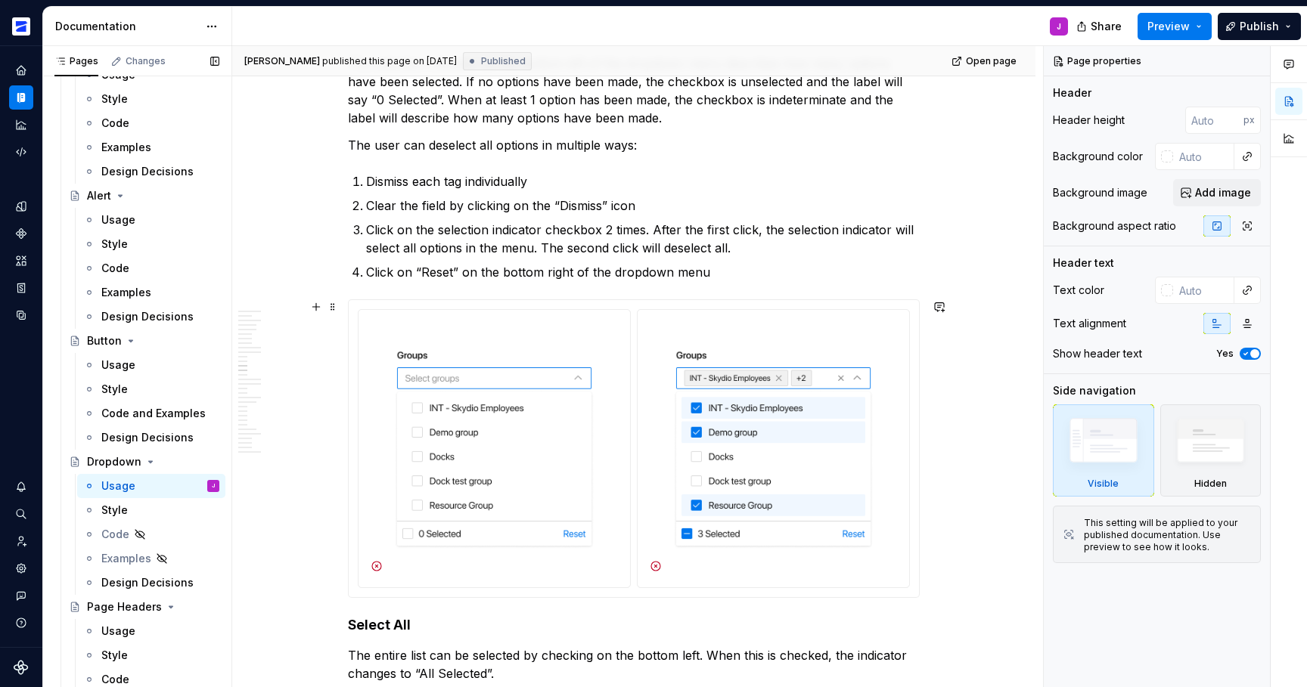
scroll to position [4082, 0]
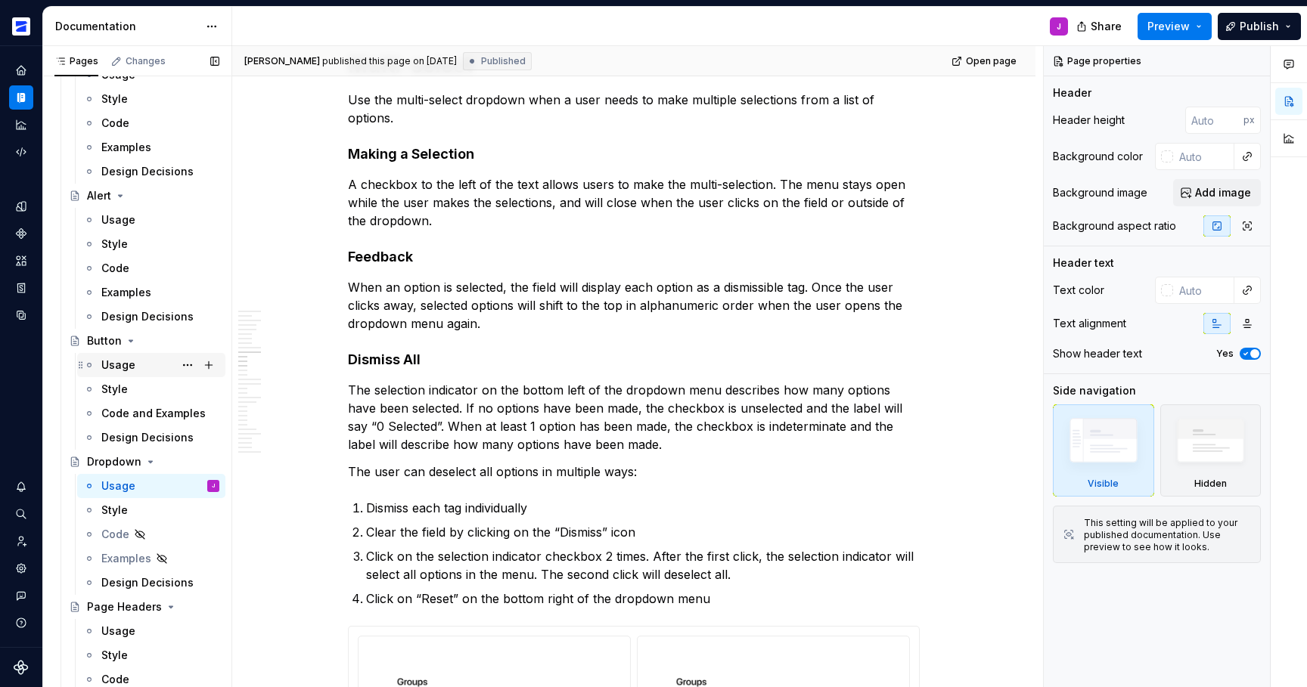
click at [109, 353] on div "Usage" at bounding box center [151, 365] width 148 height 24
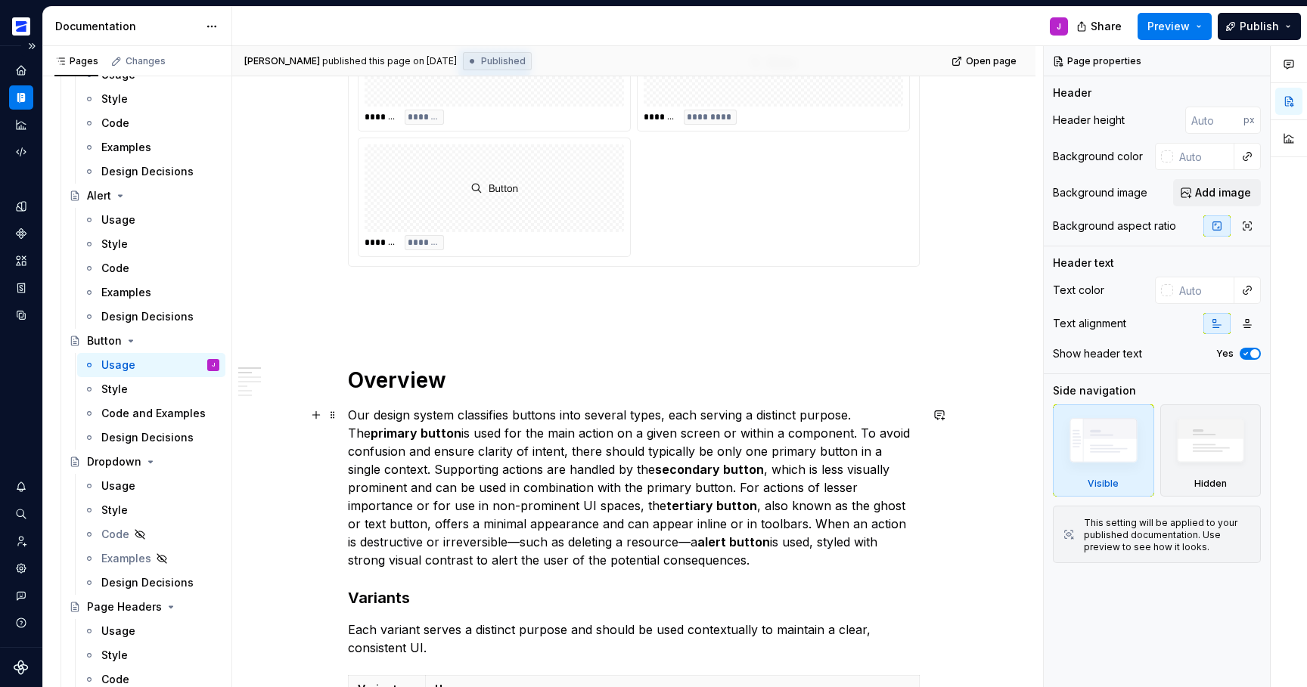
scroll to position [224, 0]
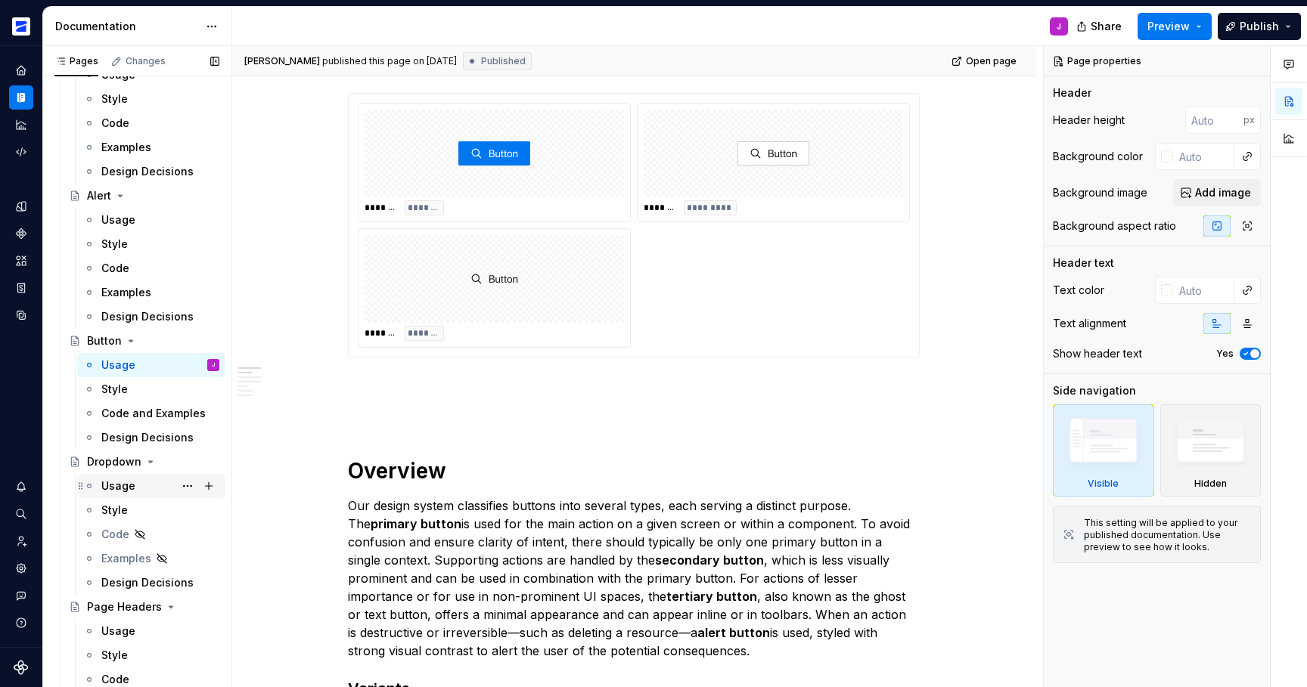
click at [108, 482] on div "Usage" at bounding box center [118, 486] width 34 height 15
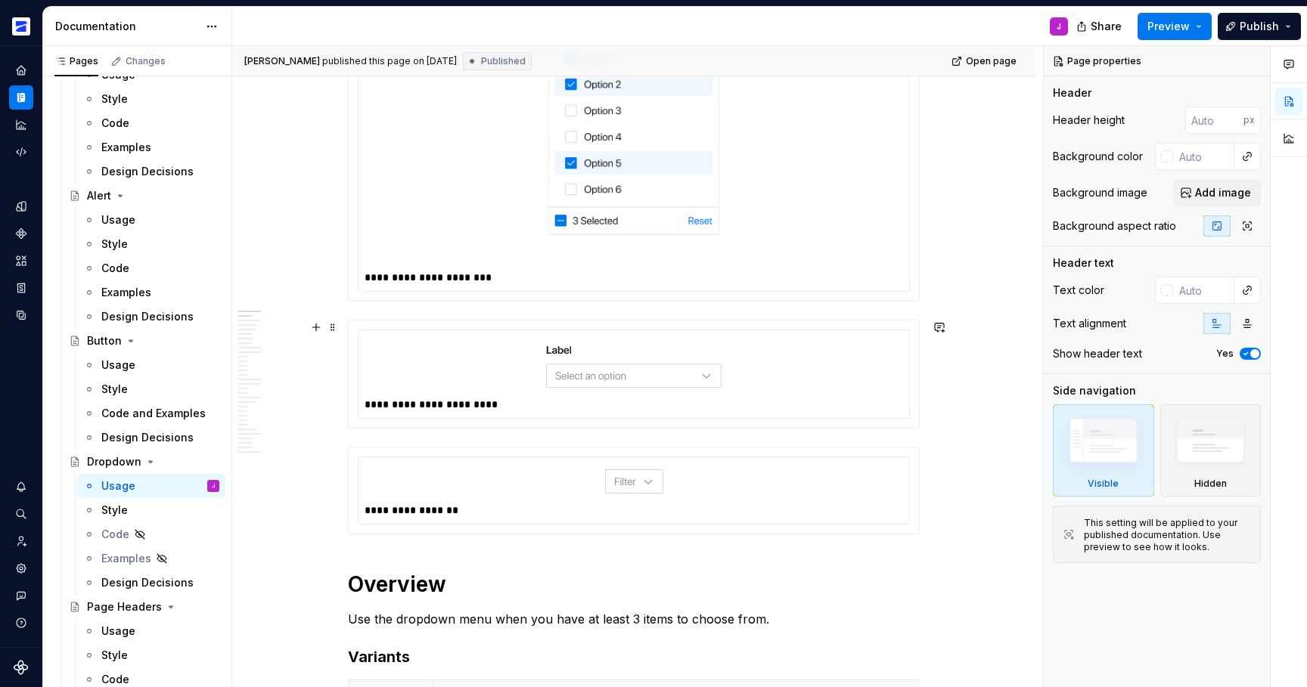
scroll to position [376, 0]
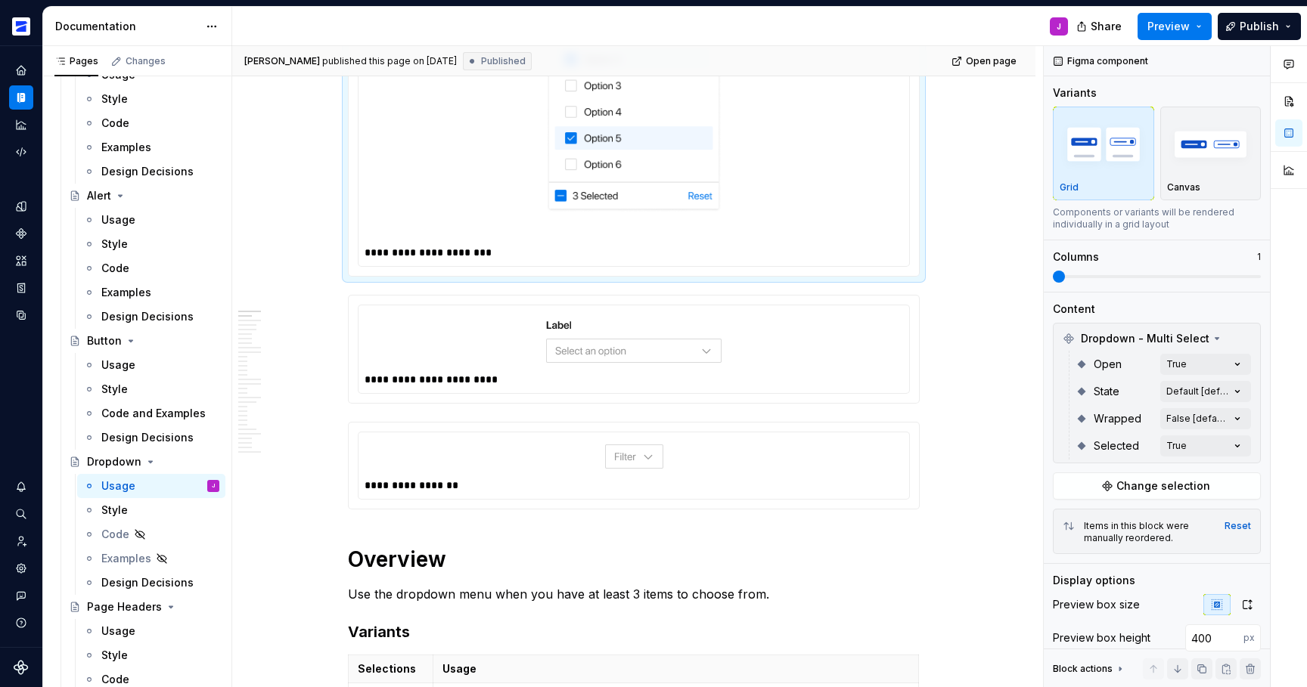
click at [492, 209] on div at bounding box center [634, 90] width 538 height 303
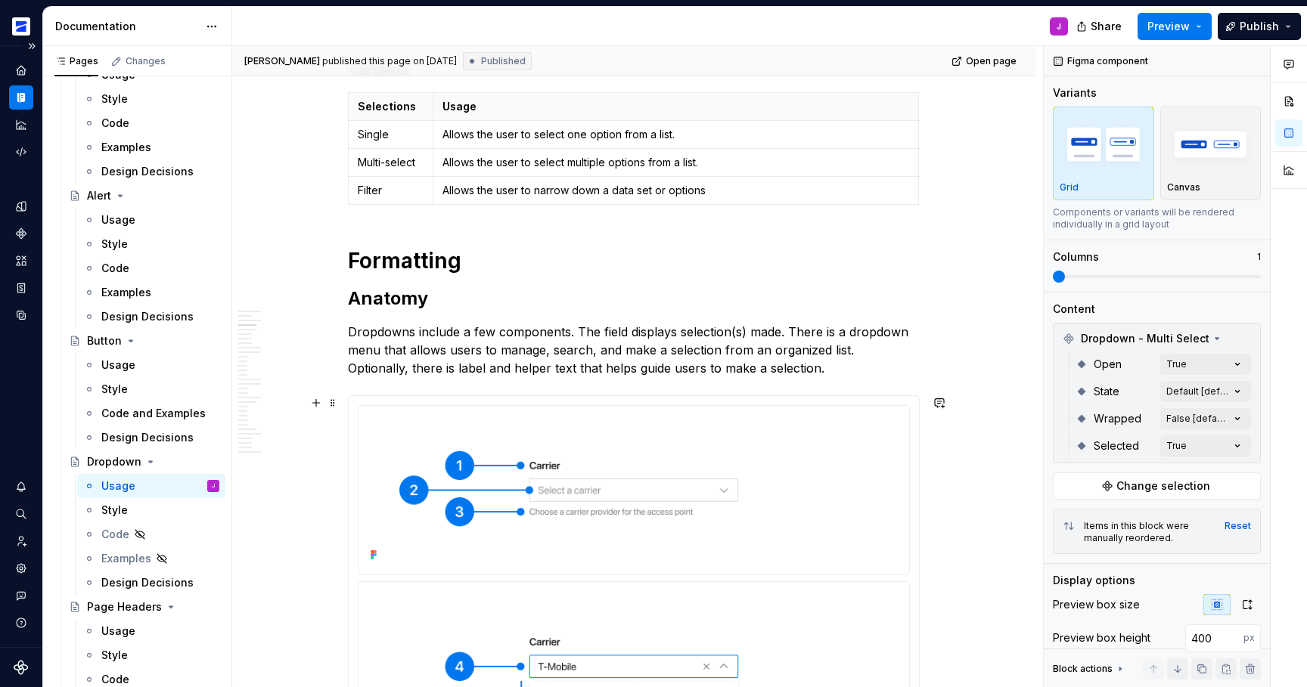
scroll to position [908, 0]
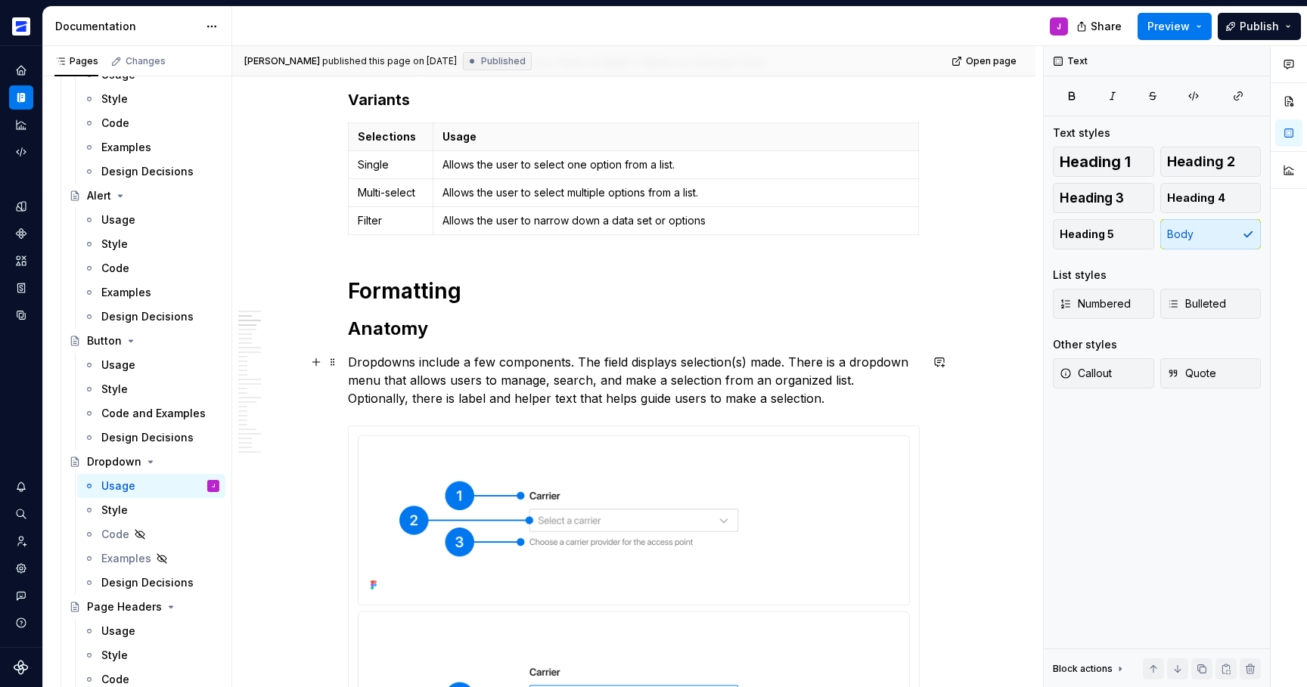
click at [475, 360] on p "Dropdowns include a few components. The field displays selection(s) made. There…" at bounding box center [634, 380] width 572 height 54
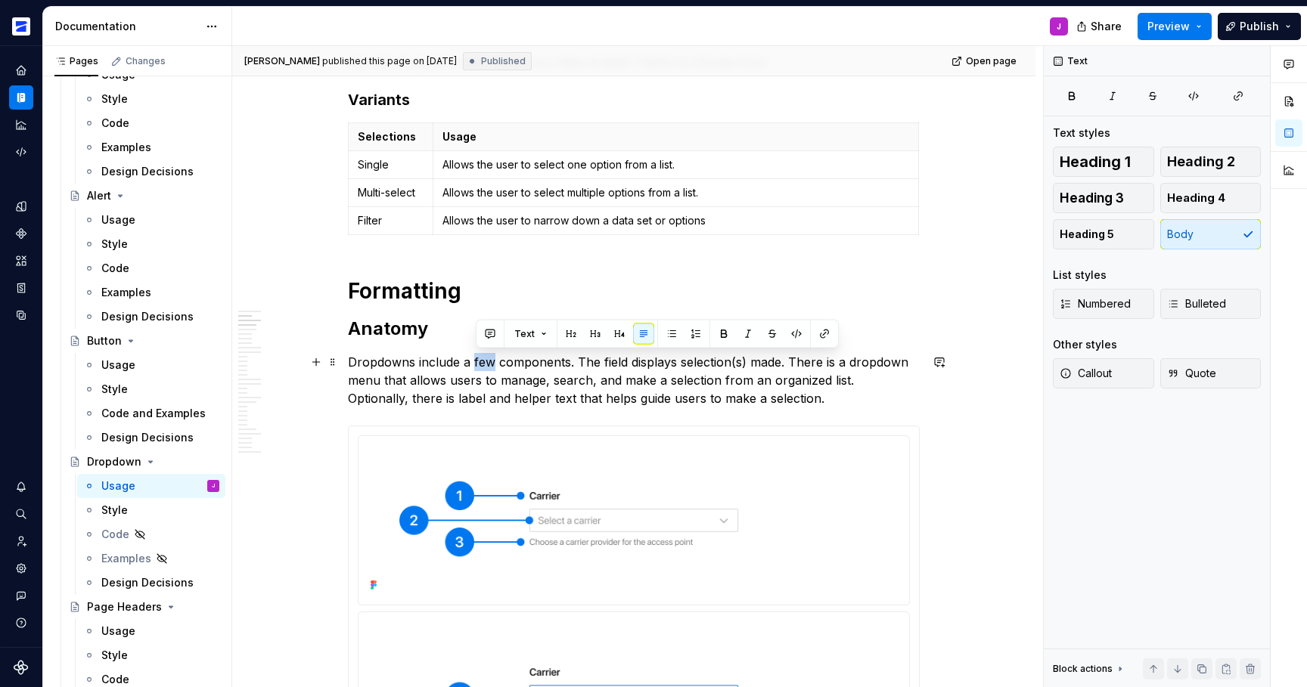
click at [475, 360] on p "Dropdowns include a few components. The field displays selection(s) made. There…" at bounding box center [634, 380] width 572 height 54
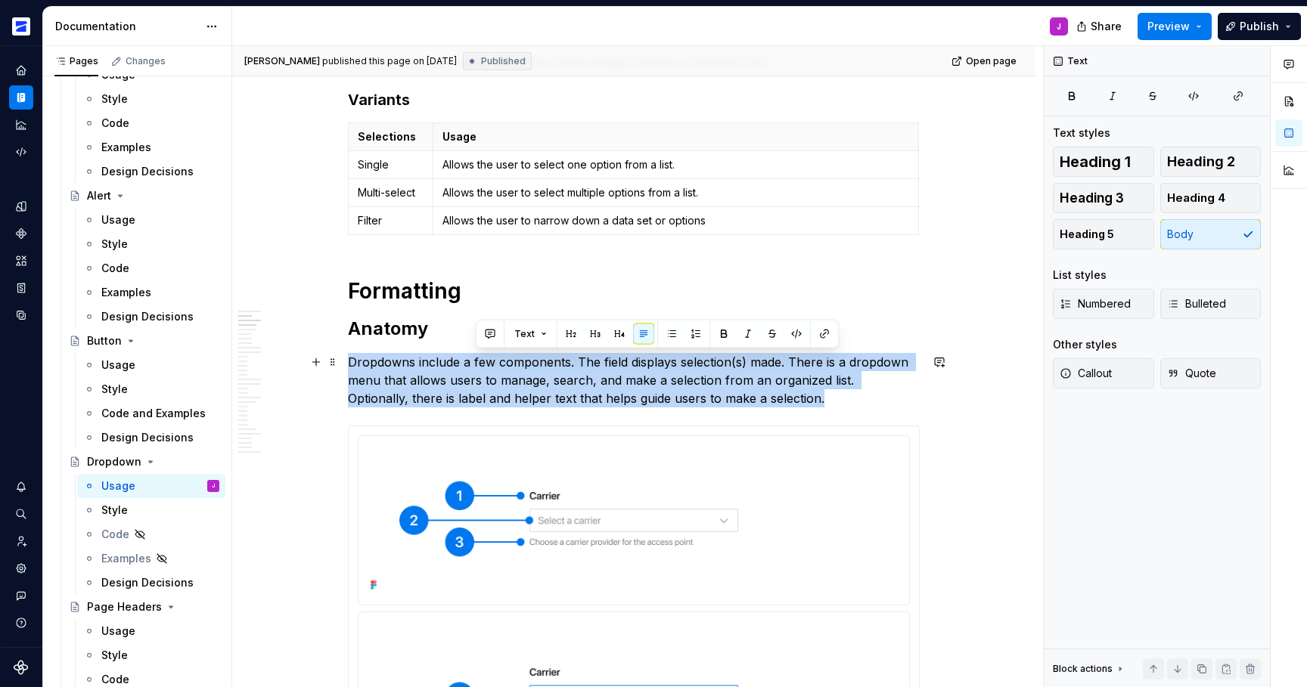
click at [475, 360] on p "Dropdowns include a few components. The field displays selection(s) made. There…" at bounding box center [634, 380] width 572 height 54
copy p "Dropdowns include a few components. The field displays selection(s) made. There…"
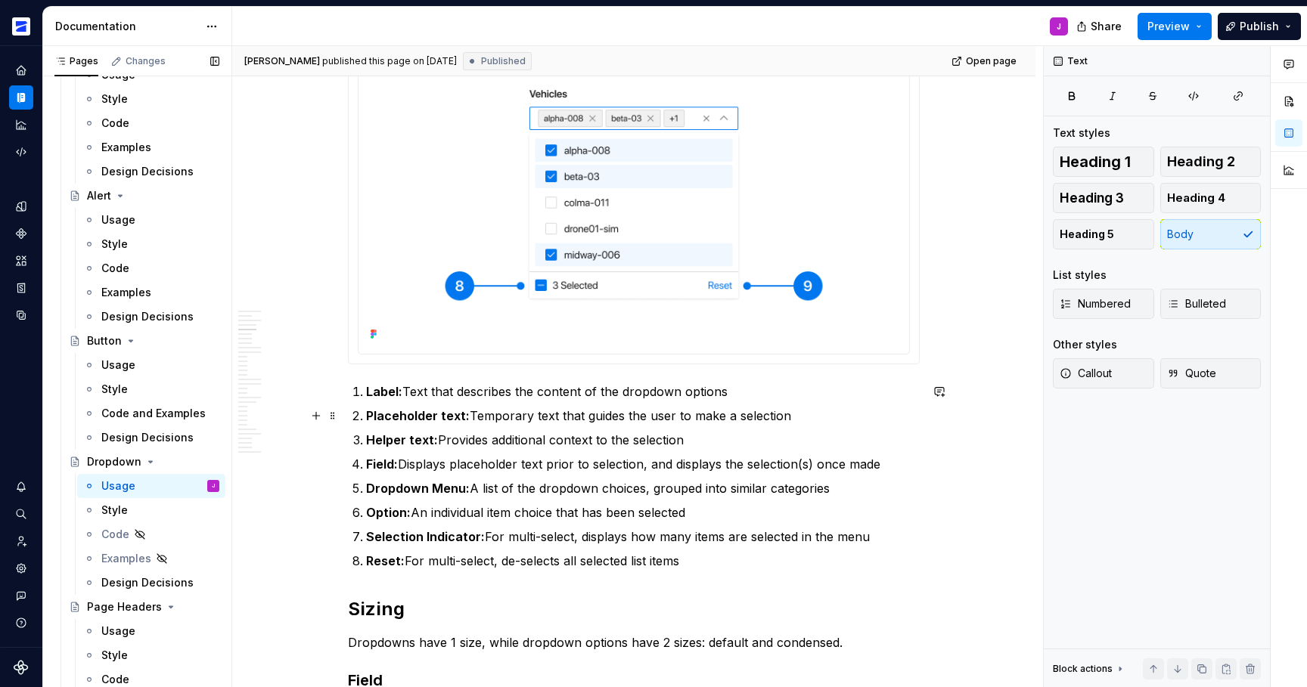
scroll to position [1790, 0]
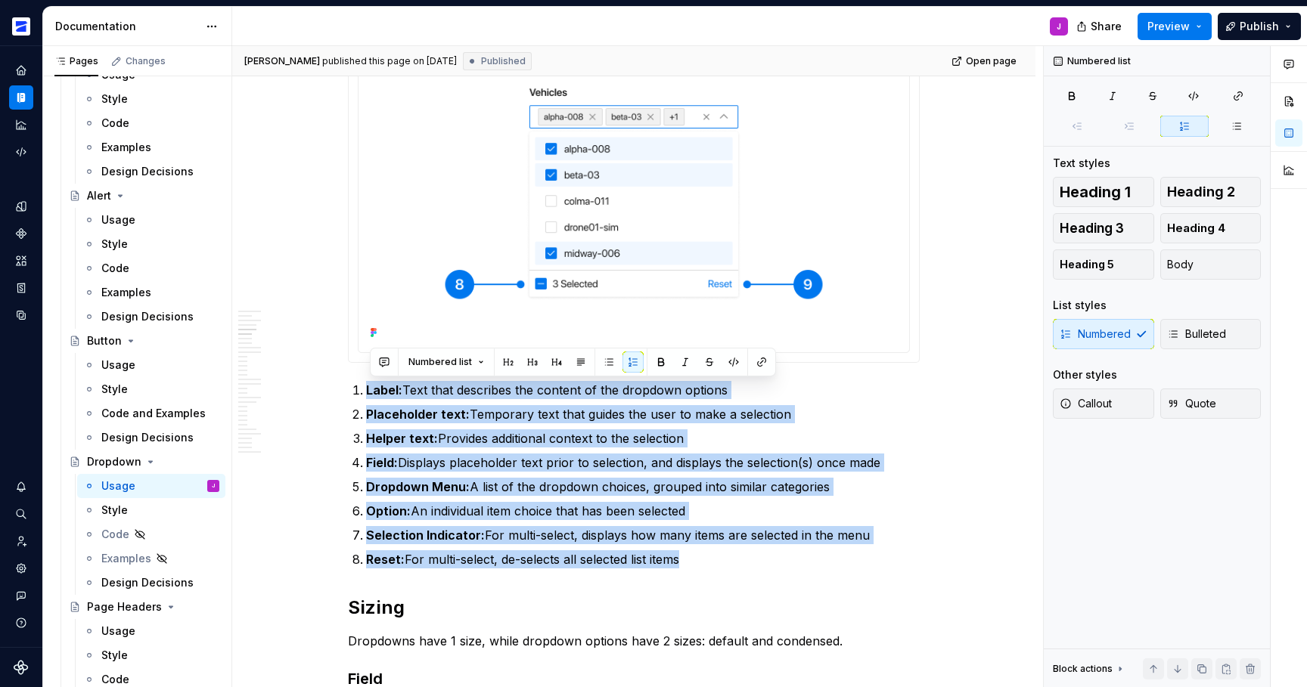
drag, startPoint x: 725, startPoint y: 560, endPoint x: 343, endPoint y: 369, distance: 426.9
copy ol "Label: Text that describes the content of the dropdown options Placeholder text…"
drag, startPoint x: 635, startPoint y: 542, endPoint x: 324, endPoint y: 395, distance: 344.4
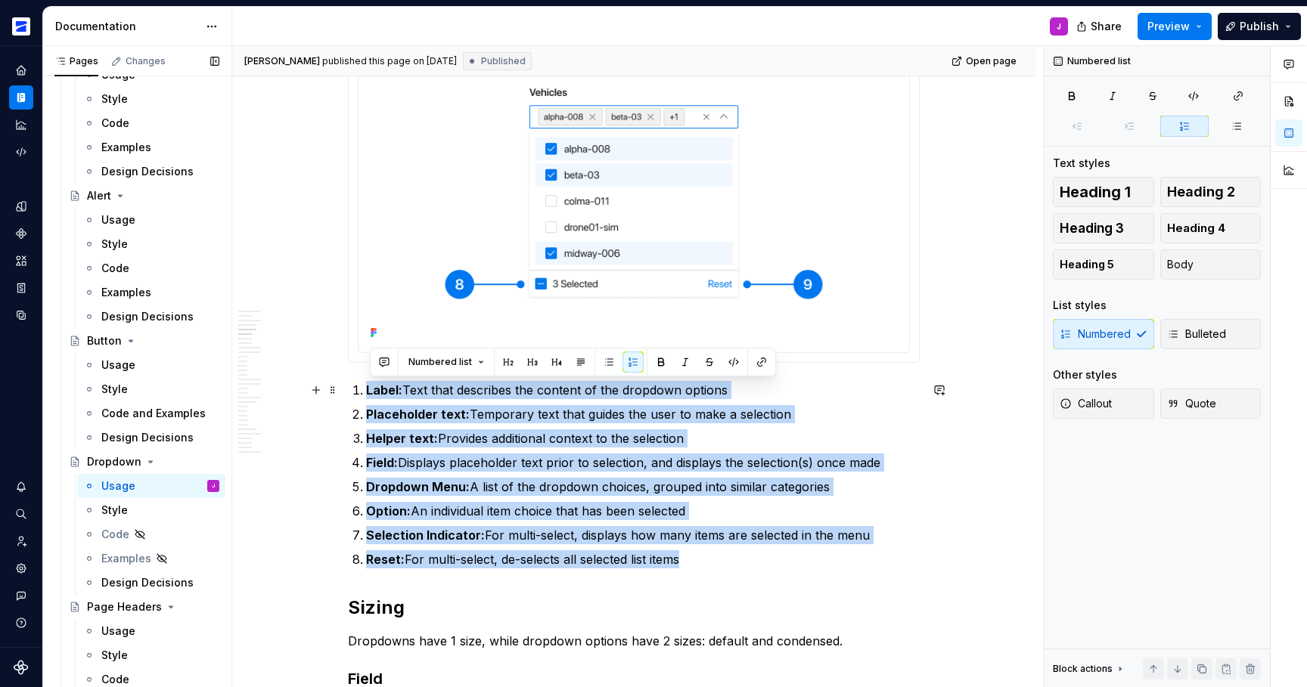
copy ol "Label: Text that describes the content of the dropdown options Placeholder text…"
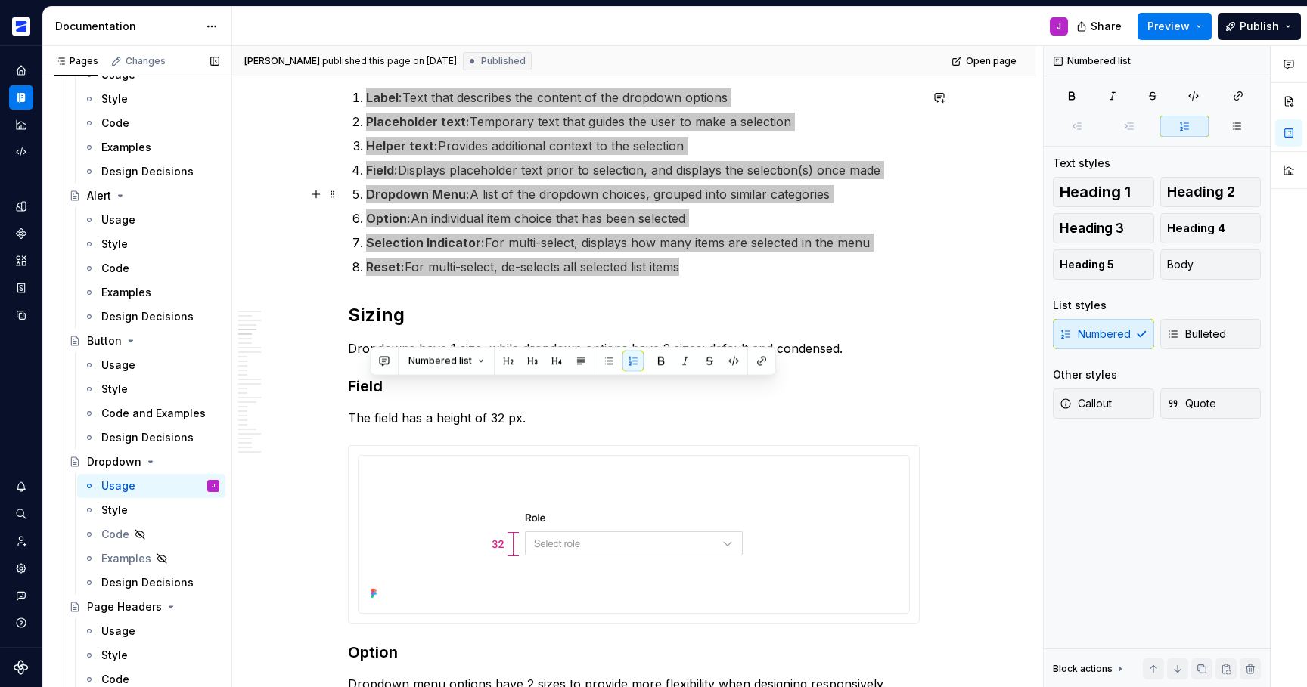
scroll to position [2148, 0]
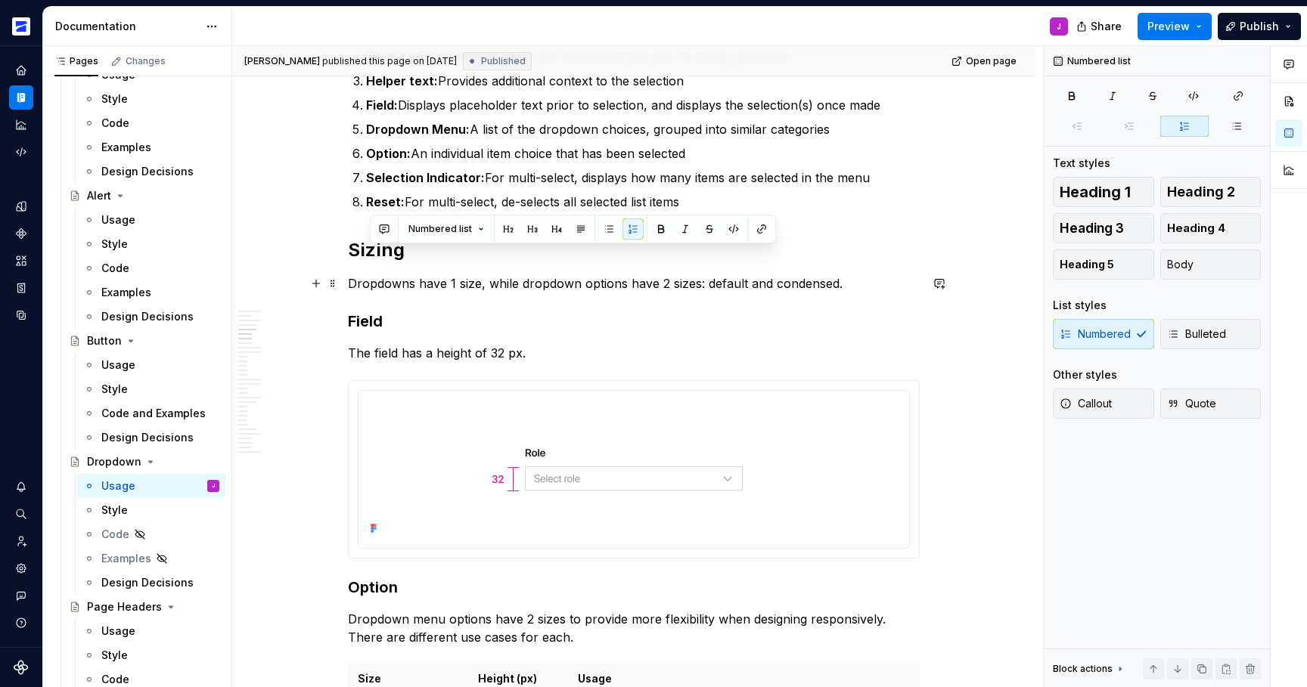
click at [452, 285] on p "Dropdowns have 1 size, while dropdown options have 2 sizes: default and condens…" at bounding box center [634, 284] width 572 height 18
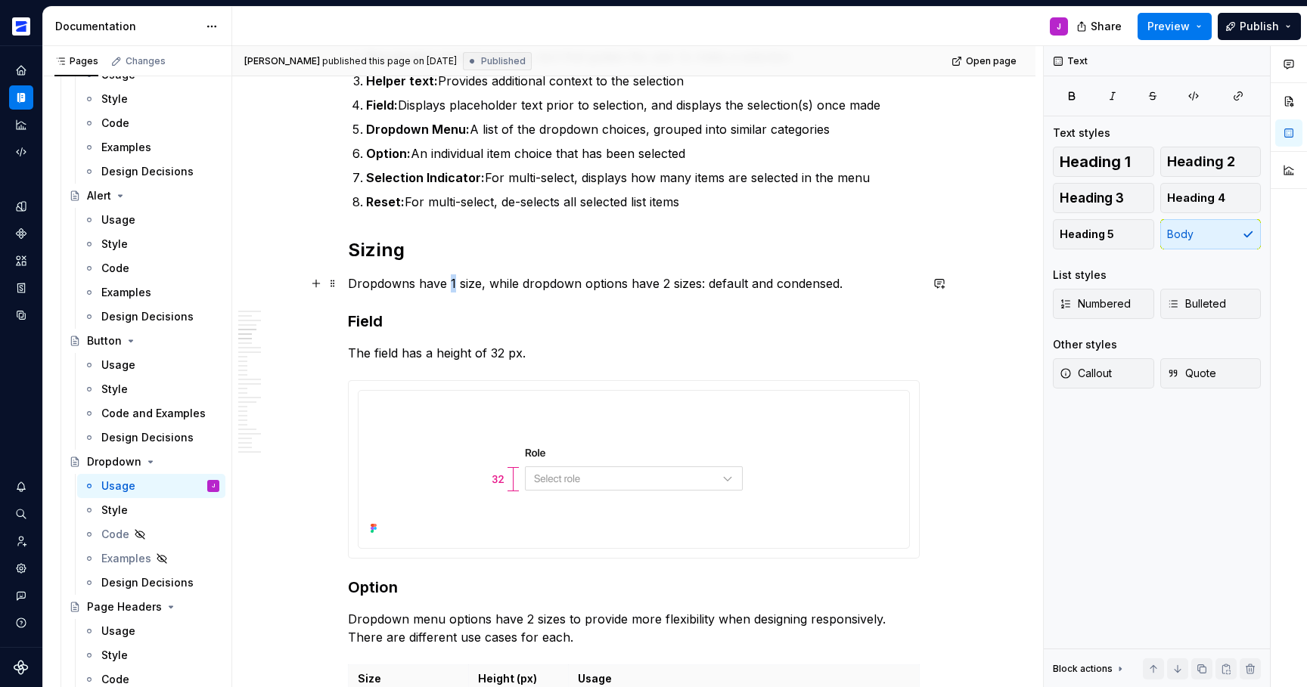
click at [452, 285] on p "Dropdowns have 1 size, while dropdown options have 2 sizes: default and condens…" at bounding box center [634, 284] width 572 height 18
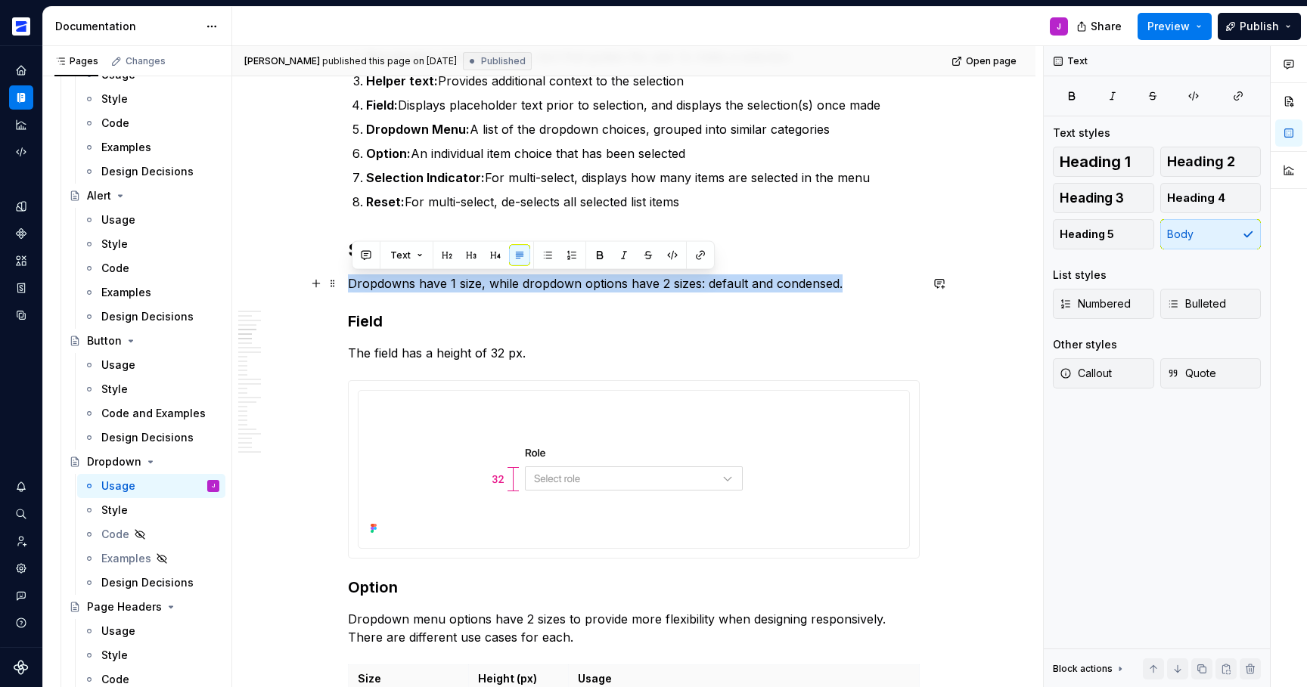
click at [452, 285] on p "Dropdowns have 1 size, while dropdown options have 2 sizes: default and condens…" at bounding box center [634, 284] width 572 height 18
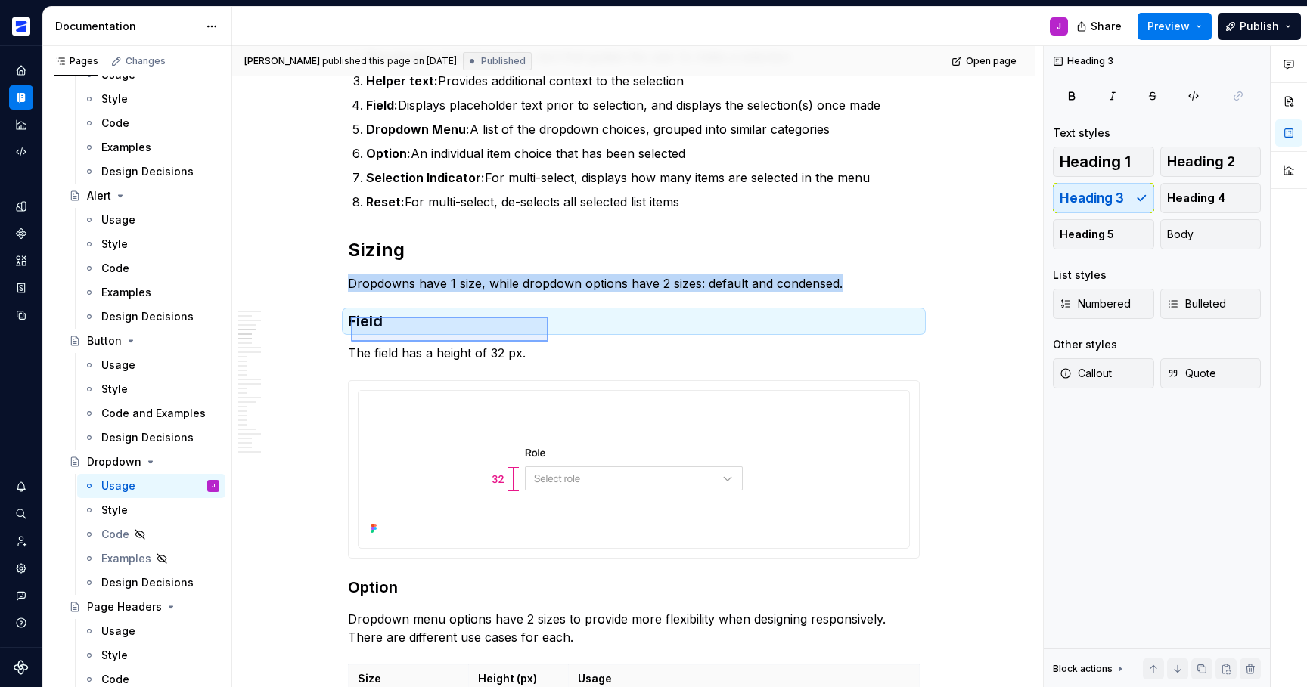
drag, startPoint x: 351, startPoint y: 317, endPoint x: 548, endPoint y: 342, distance: 199.0
click at [548, 342] on div "**********" at bounding box center [637, 367] width 811 height 642
click at [523, 313] on h3 "Field" at bounding box center [634, 321] width 572 height 21
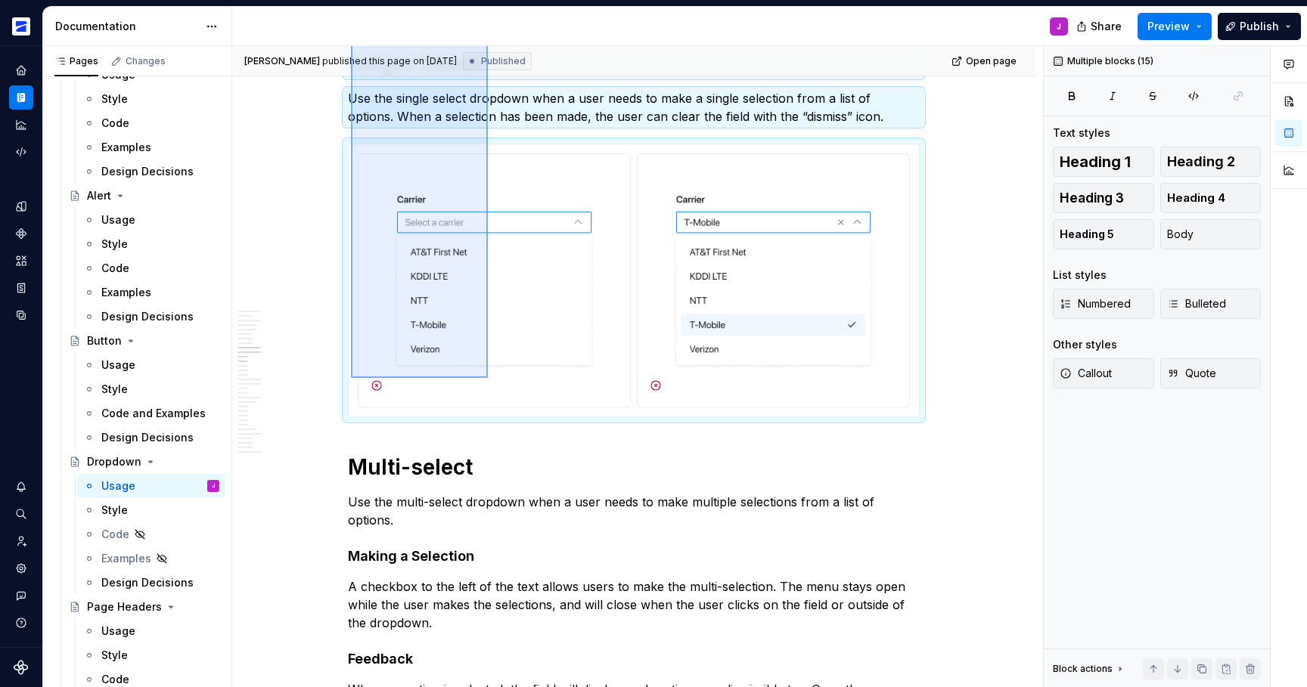
scroll to position [3396, 0]
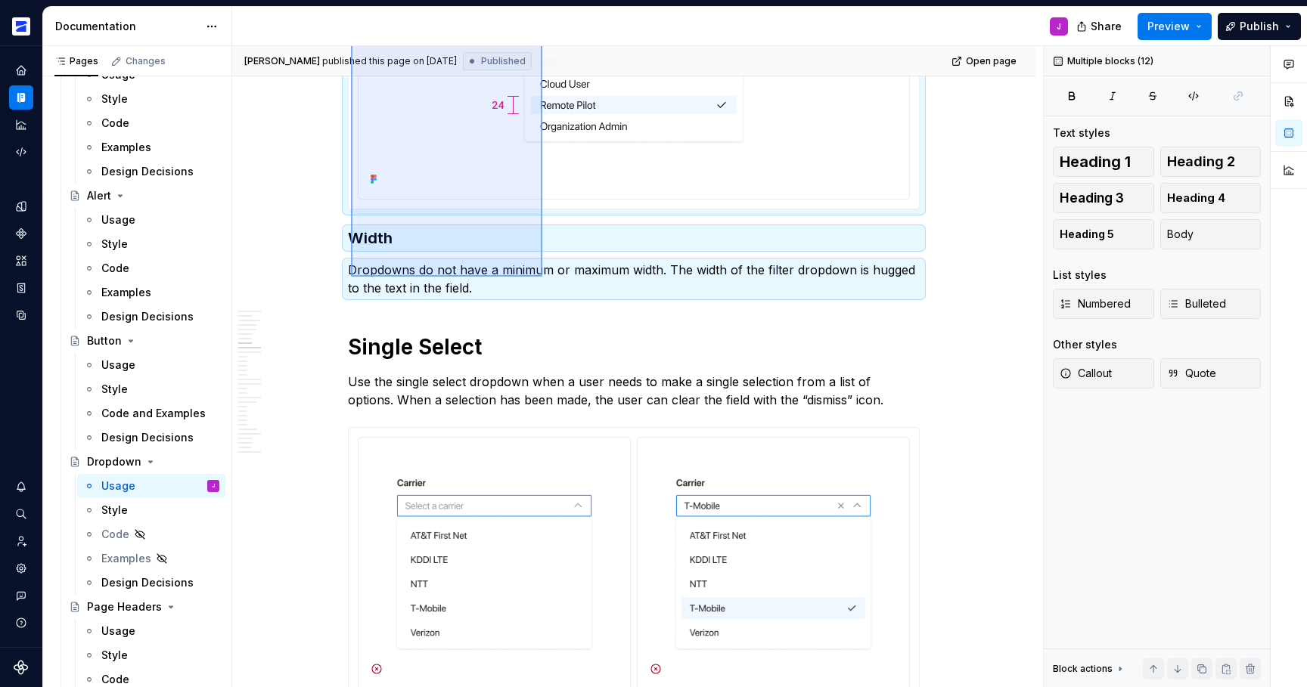
drag, startPoint x: 351, startPoint y: 321, endPoint x: 542, endPoint y: 277, distance: 196.5
click at [542, 277] on div "**********" at bounding box center [637, 367] width 811 height 642
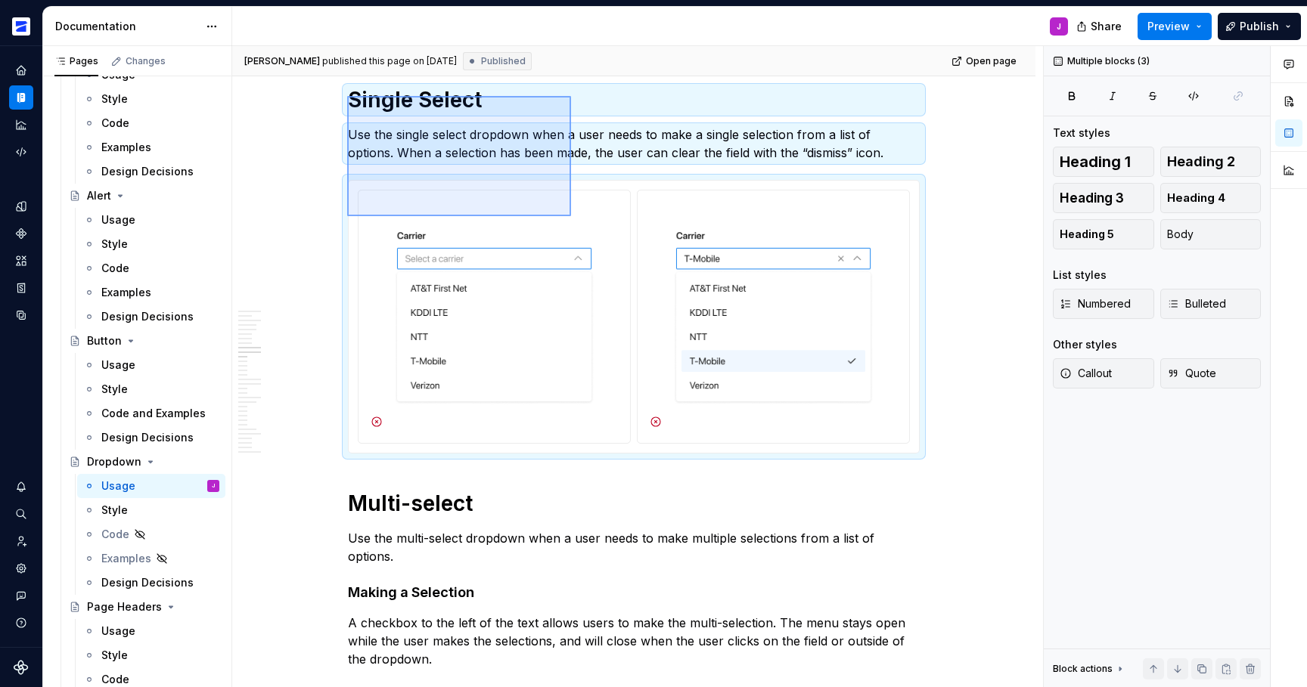
scroll to position [3643, 0]
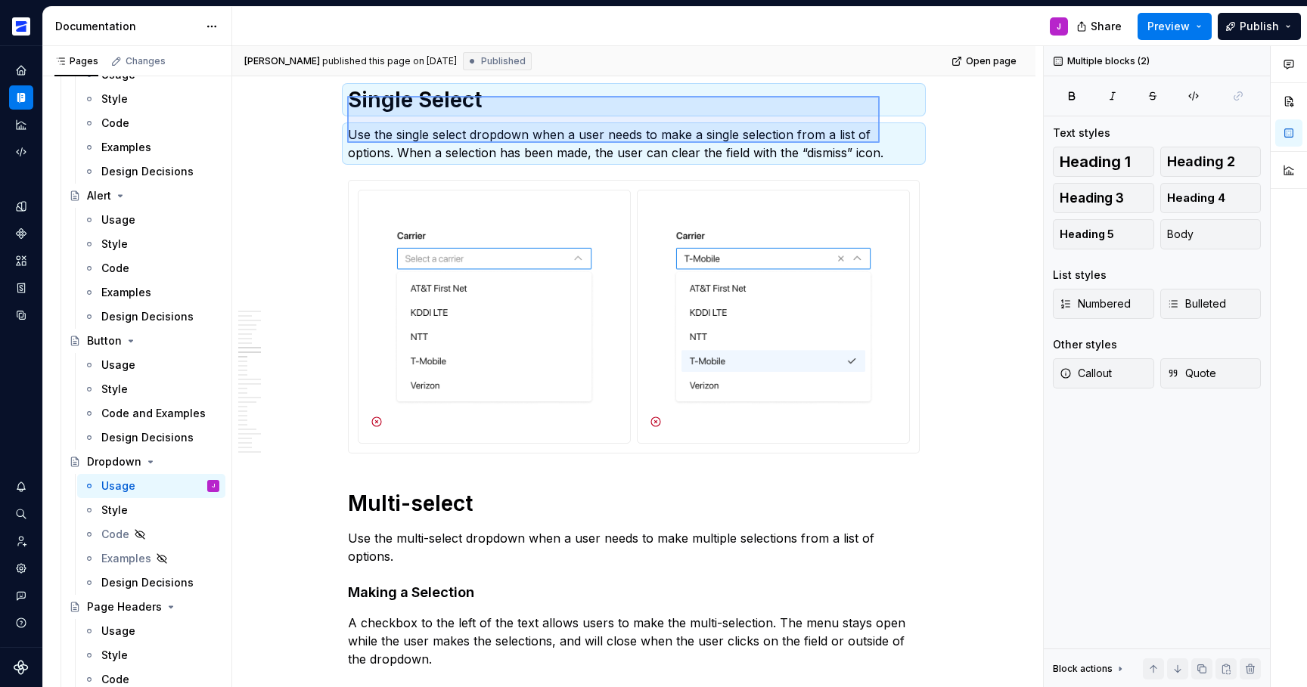
drag, startPoint x: 347, startPoint y: 209, endPoint x: 881, endPoint y: 147, distance: 537.5
click at [881, 147] on div "**********" at bounding box center [637, 367] width 811 height 642
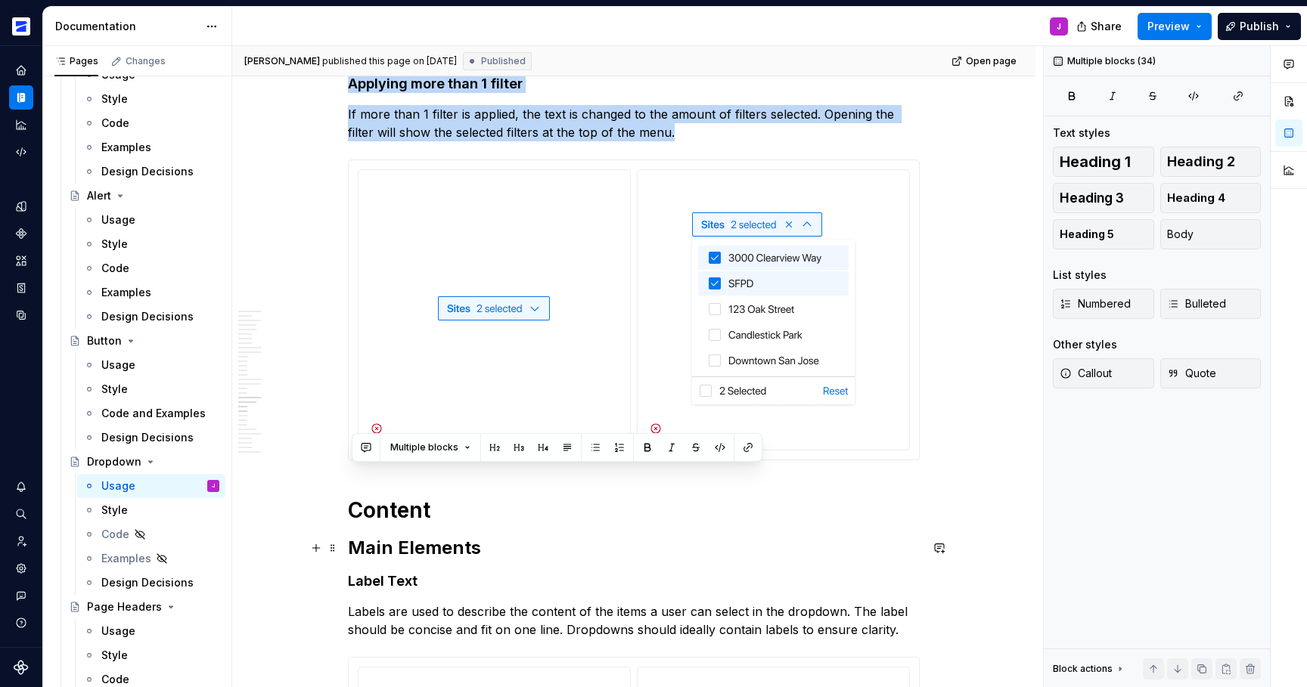
scroll to position [7196, 0]
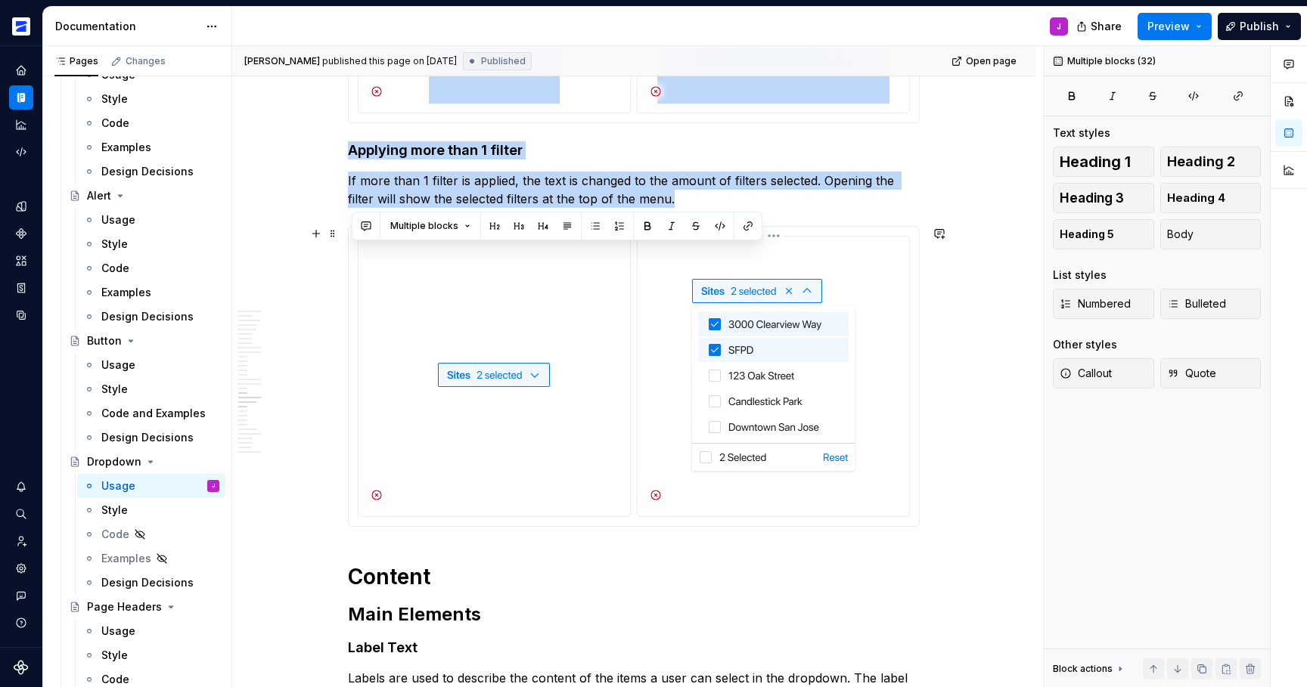
drag, startPoint x: 352, startPoint y: 188, endPoint x: 892, endPoint y: 332, distance: 559.0
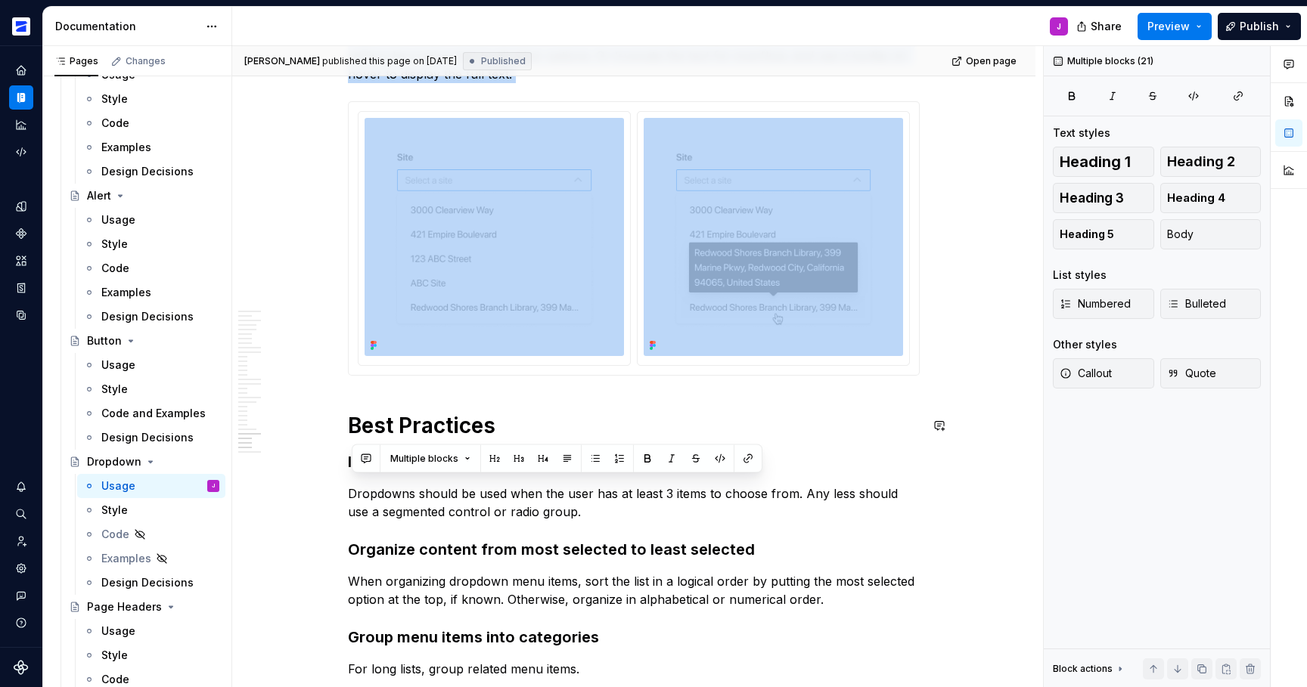
scroll to position [9124, 0]
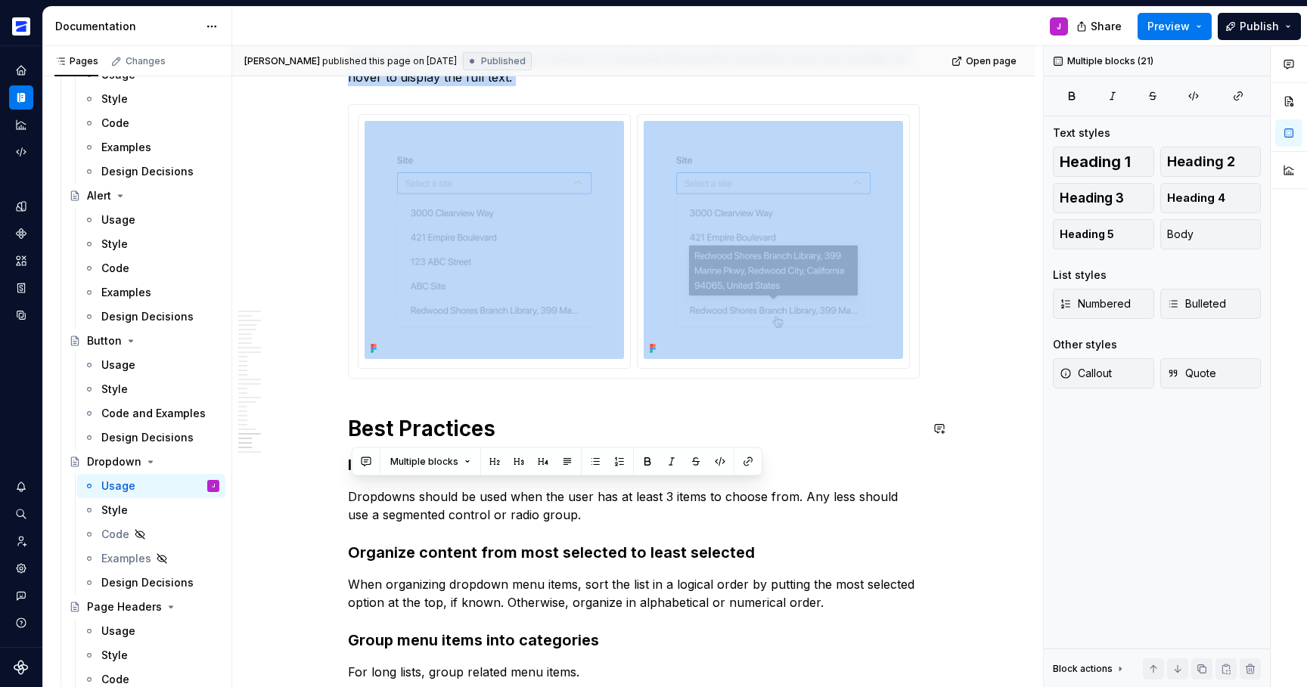
drag, startPoint x: 352, startPoint y: 268, endPoint x: 600, endPoint y: 398, distance: 279.8
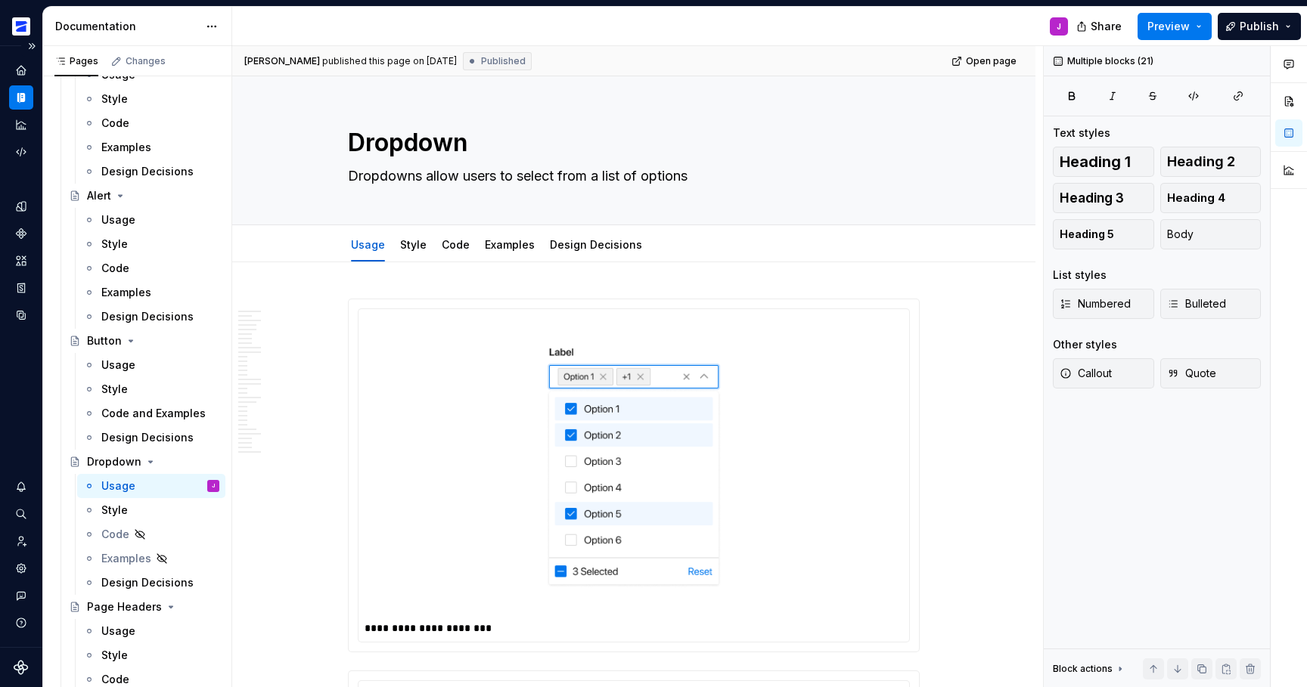
scroll to position [707, 0]
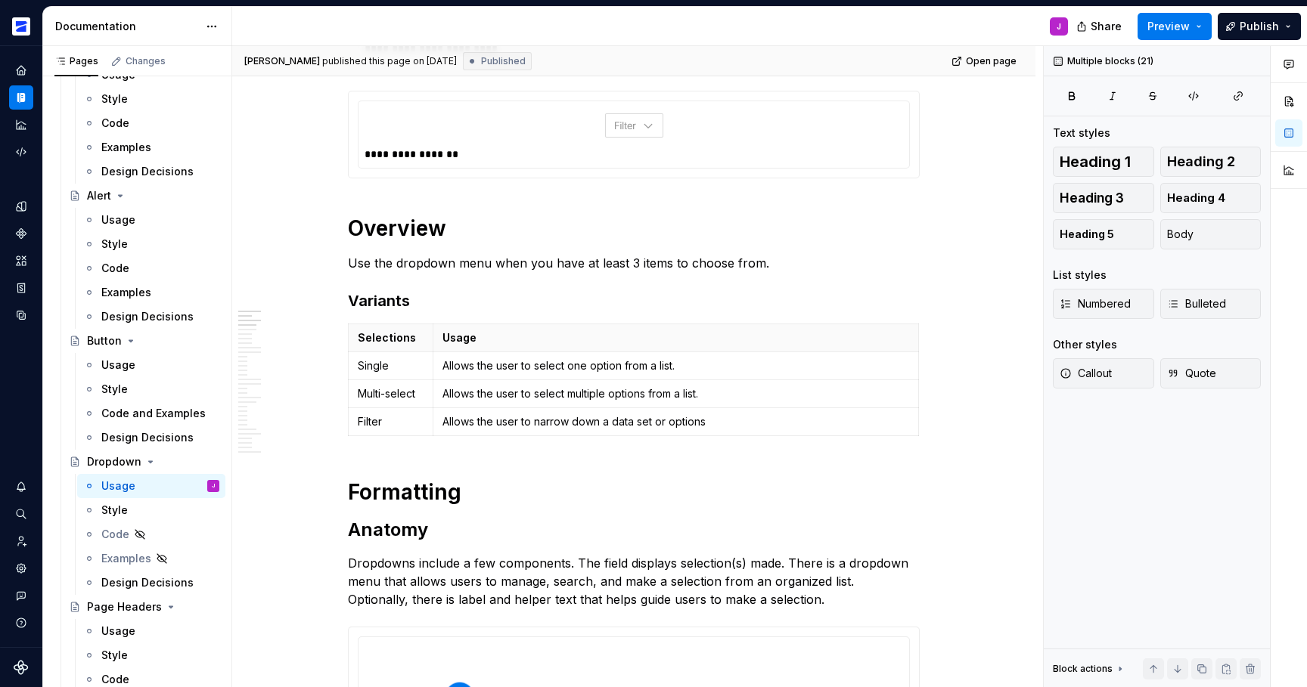
click at [461, 265] on p "Use the dropdown menu when you have at least 3 items to choose from." at bounding box center [634, 263] width 572 height 18
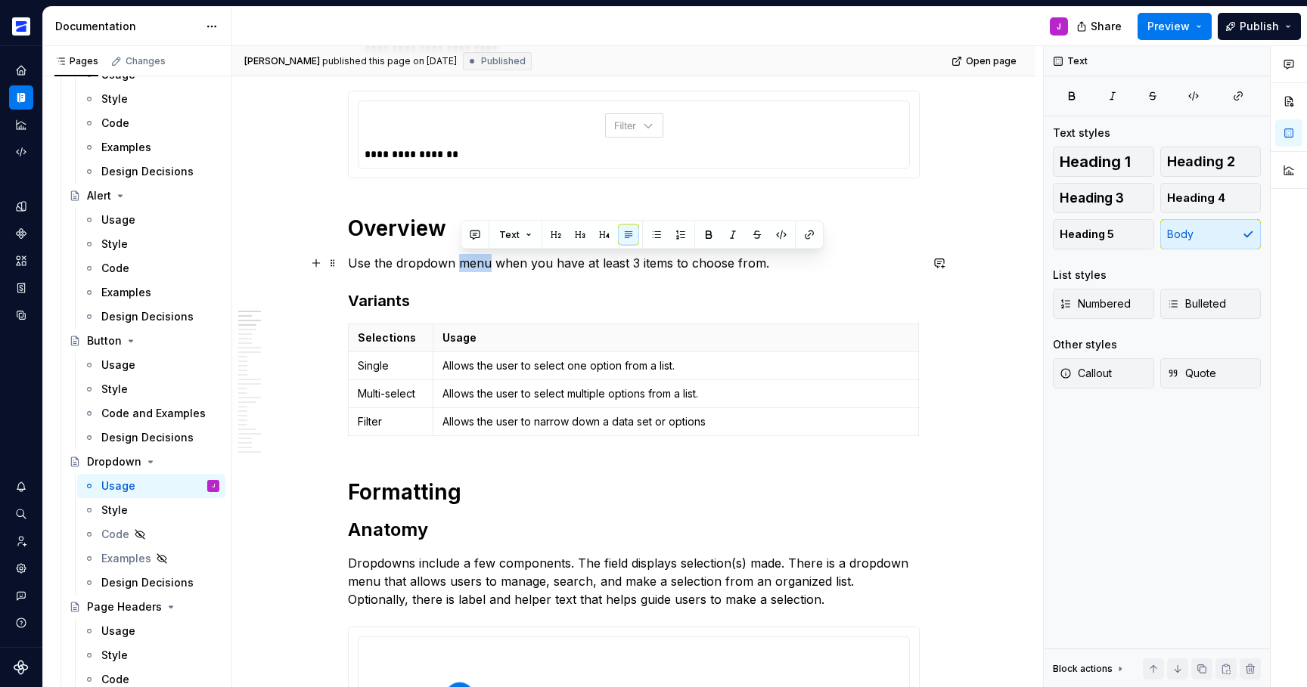
click at [461, 265] on p "Use the dropdown menu when you have at least 3 items to choose from." at bounding box center [634, 263] width 572 height 18
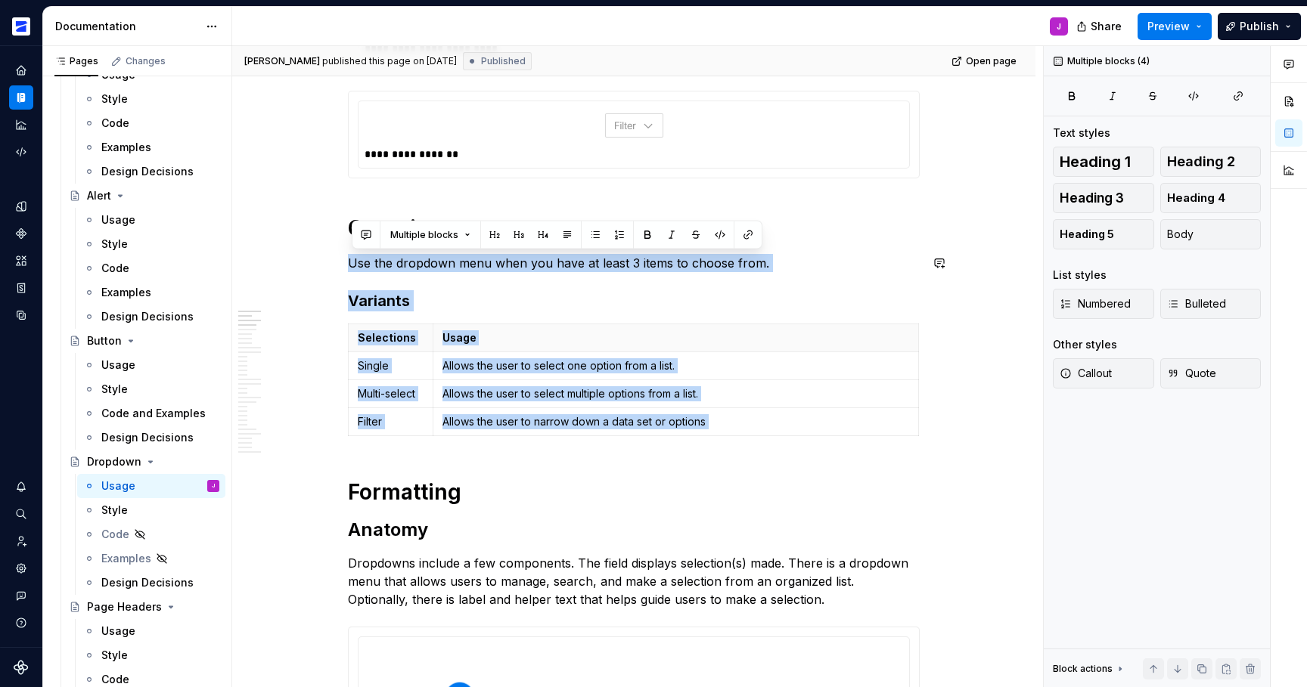
drag, startPoint x: 701, startPoint y: 473, endPoint x: 353, endPoint y: 247, distance: 414.9
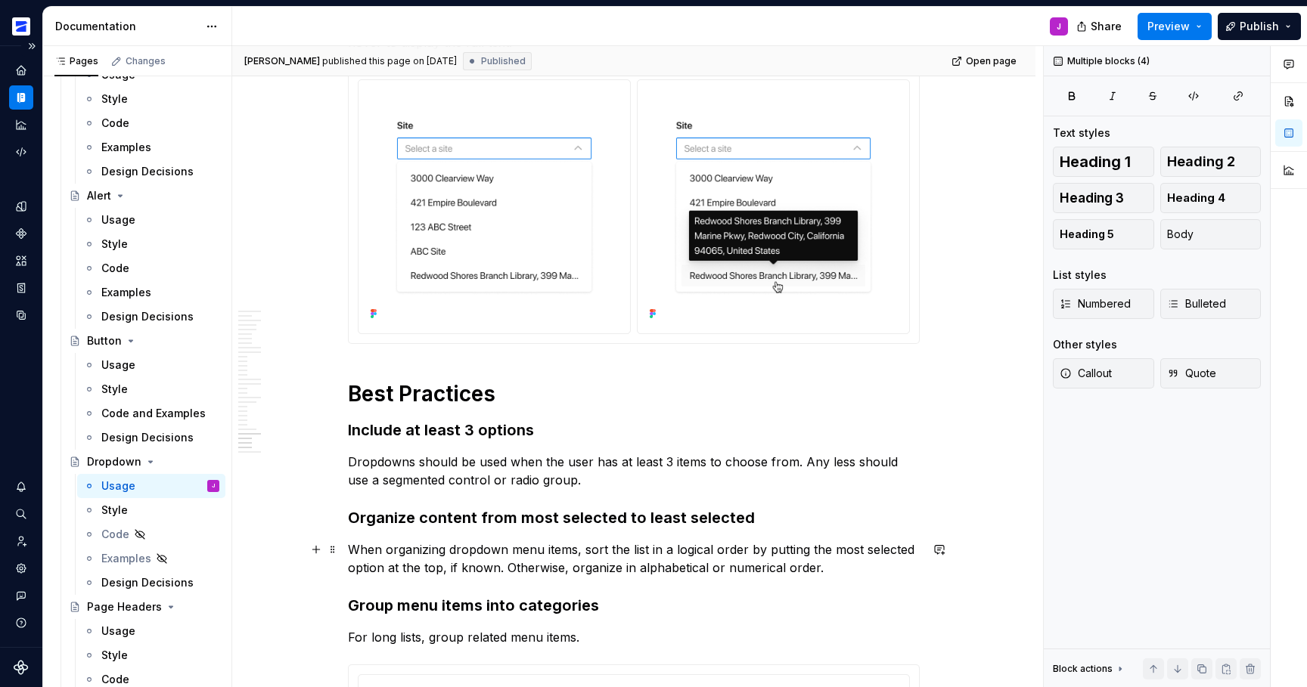
scroll to position [9464, 0]
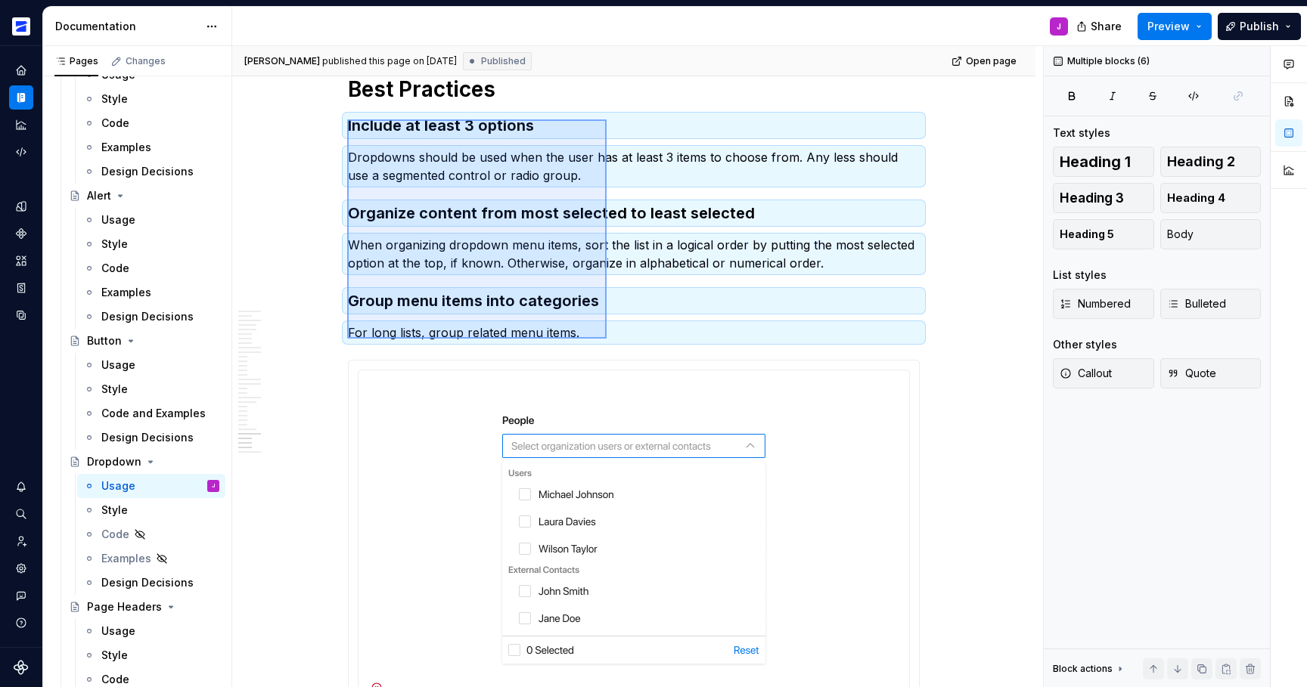
drag, startPoint x: 347, startPoint y: 119, endPoint x: 607, endPoint y: 339, distance: 339.7
click at [607, 339] on div "**********" at bounding box center [637, 367] width 811 height 642
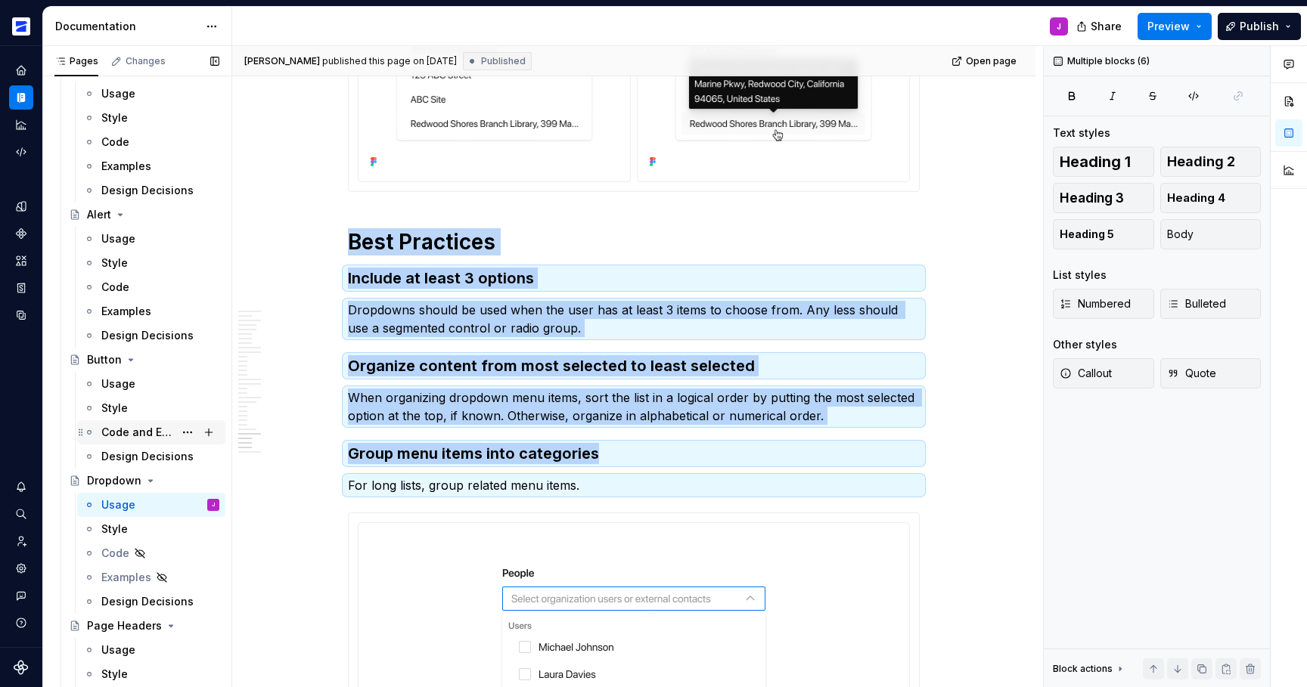
scroll to position [569, 0]
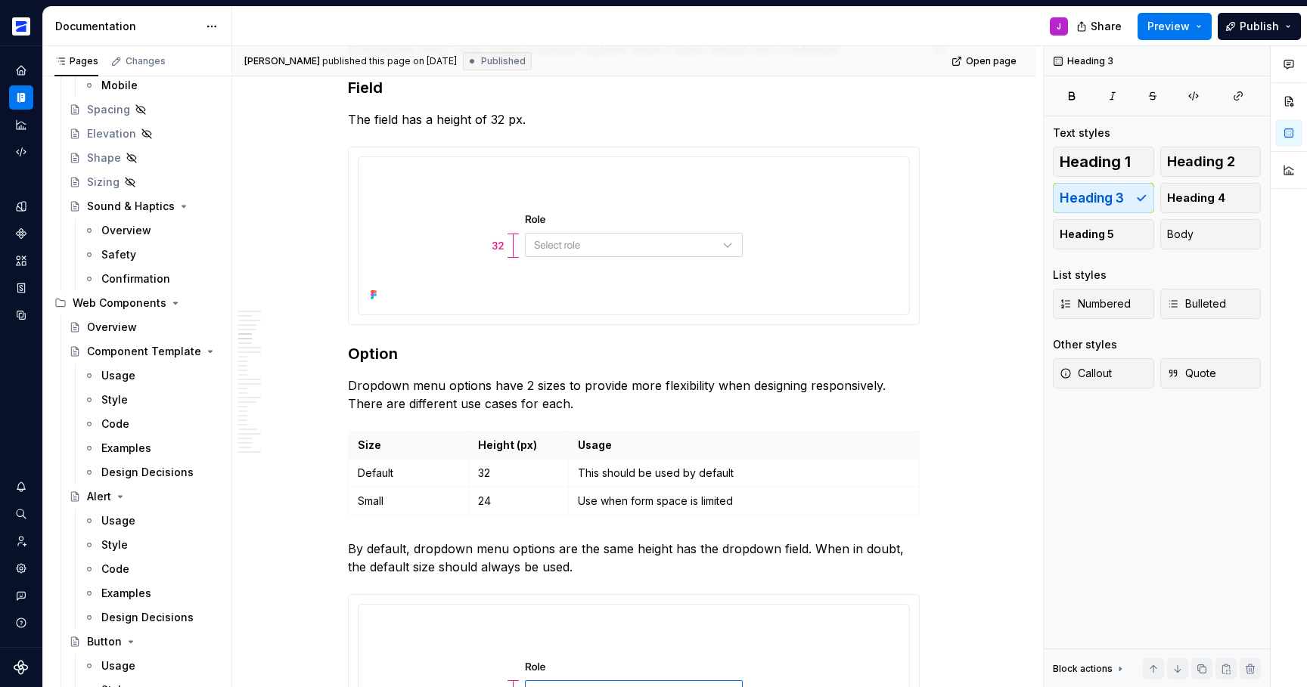
scroll to position [2384, 0]
click at [429, 288] on img at bounding box center [634, 232] width 454 height 142
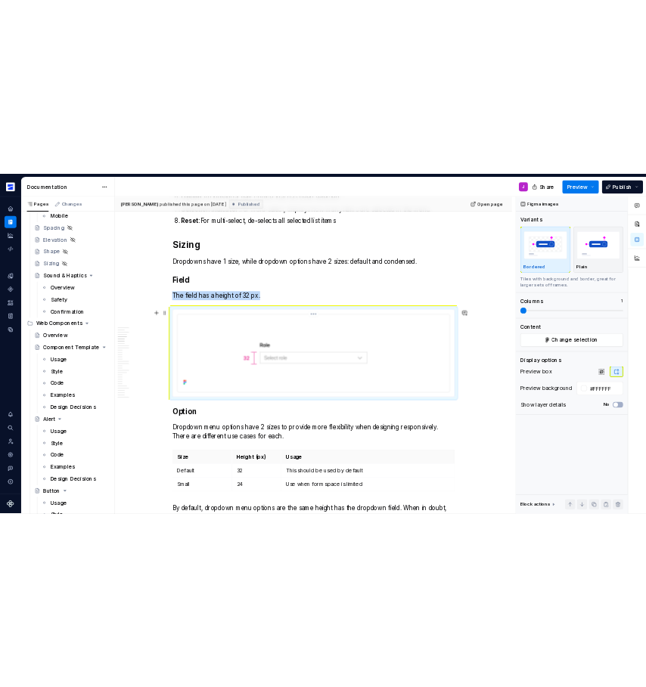
scroll to position [2255, 0]
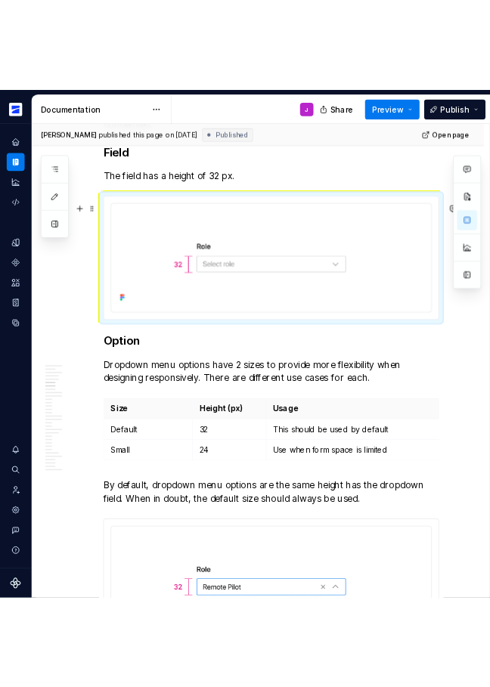
scroll to position [2298, 0]
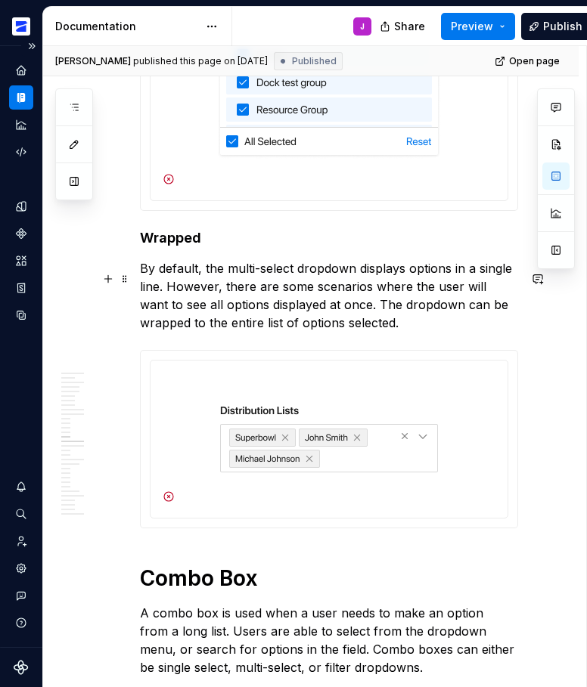
scroll to position [4943, 0]
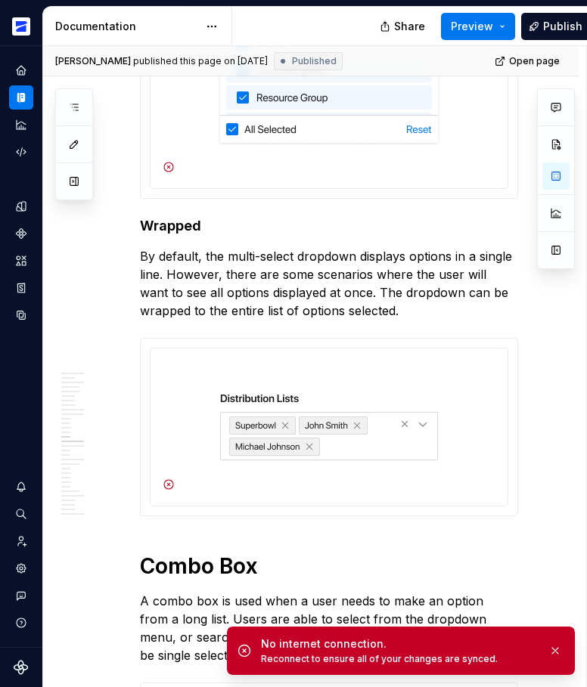
type textarea "*"
